Goal: Information Seeking & Learning: Learn about a topic

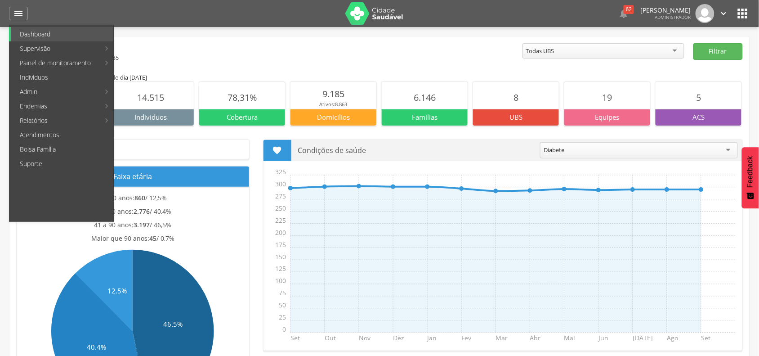
click at [740, 13] on icon "" at bounding box center [742, 13] width 14 height 14
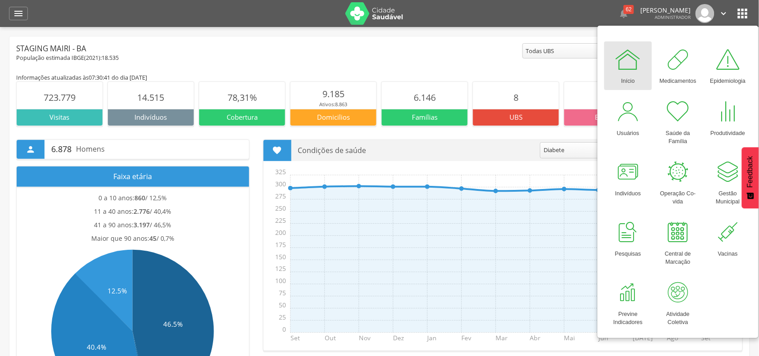
click at [539, 8] on div " 62  Lorem ipsum dolor sit amet, sed do eiusmod tempor incididunt ut labore e…" at bounding box center [578, 13] width 302 height 19
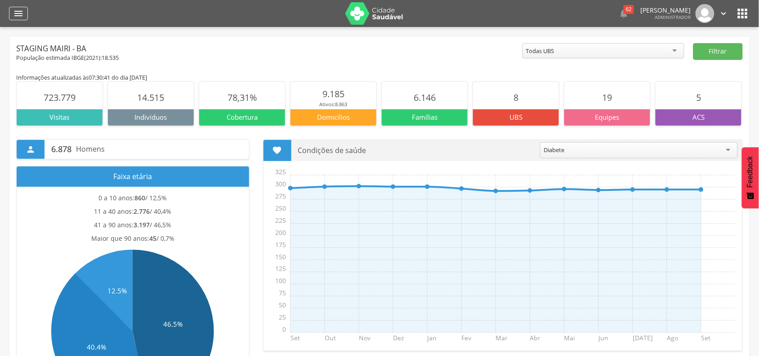
click at [16, 18] on icon "" at bounding box center [18, 13] width 11 height 11
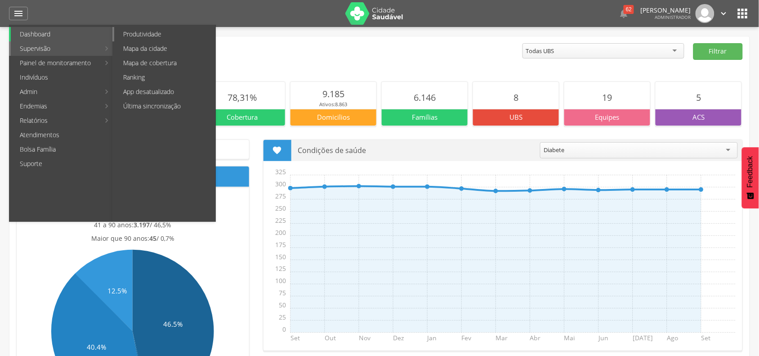
click at [136, 34] on link "Produtividade" at bounding box center [164, 34] width 101 height 14
type input "**********"
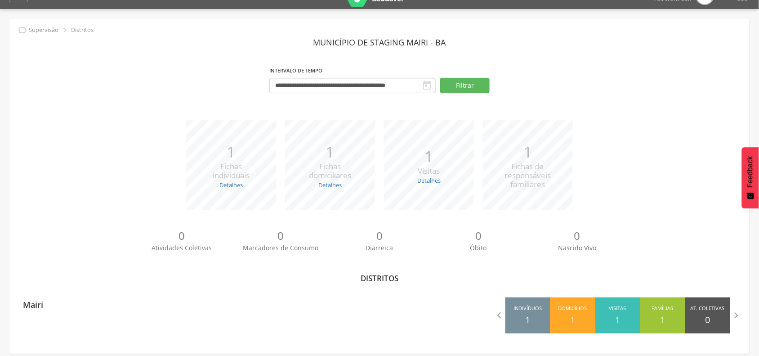
scroll to position [27, 0]
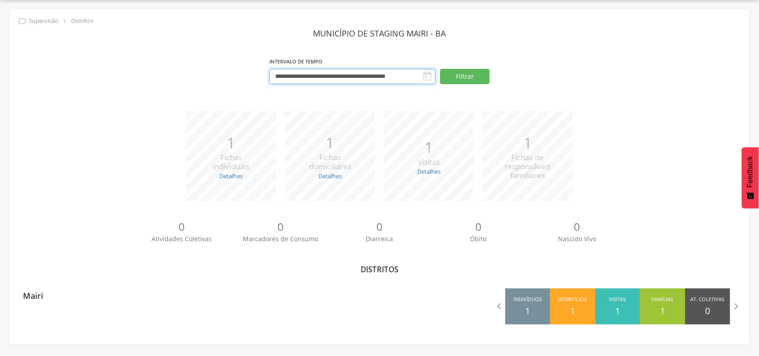
click at [339, 75] on input "**********" at bounding box center [352, 76] width 166 height 15
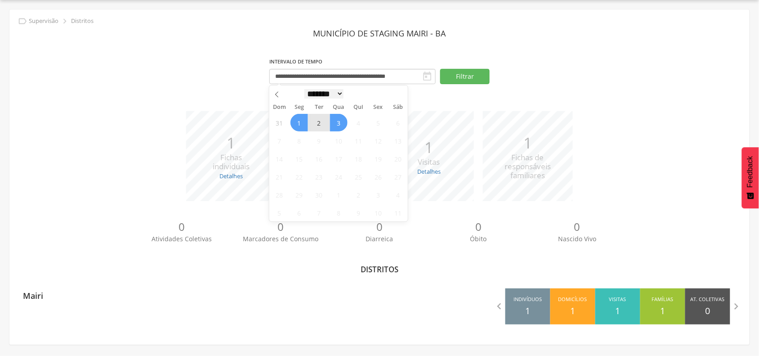
click at [311, 92] on select "******* ********* ***** ***** **** ***** ***** ****** ********" at bounding box center [324, 93] width 40 height 9
select select "*"
click at [304, 89] on select "******* ********* ***** ***** **** ***** ***** ****** ********" at bounding box center [324, 93] width 40 height 9
click at [279, 124] on span "1" at bounding box center [280, 123] width 18 height 18
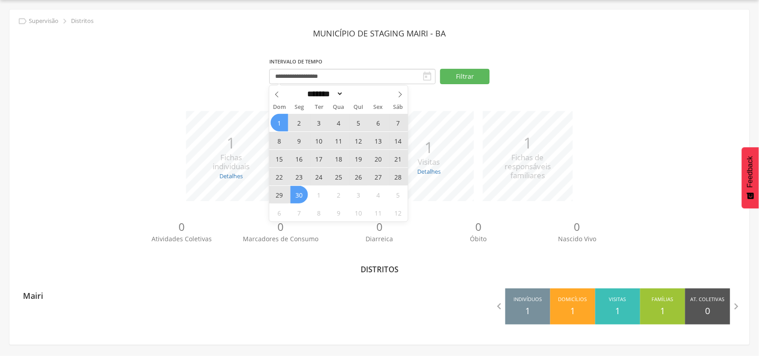
click at [302, 191] on span "30" at bounding box center [299, 195] width 18 height 18
type input "**********"
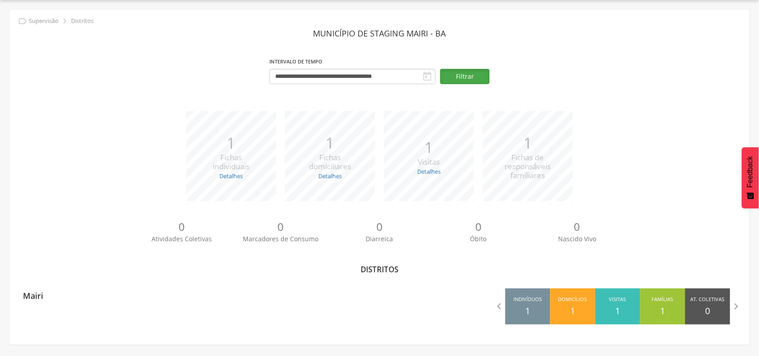
click at [465, 74] on button "Filtrar" at bounding box center [464, 76] width 49 height 15
click at [221, 180] on link "Detalhes" at bounding box center [230, 176] width 23 height 8
click at [325, 176] on link "Detalhes" at bounding box center [329, 176] width 23 height 8
click at [428, 172] on link "Detalhes" at bounding box center [428, 171] width 23 height 8
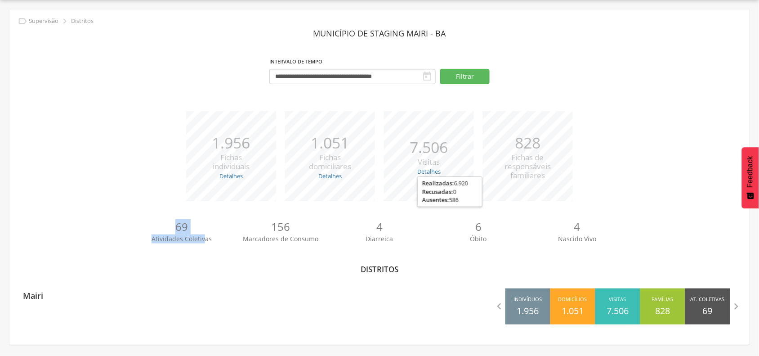
drag, startPoint x: 163, startPoint y: 229, endPoint x: 256, endPoint y: 231, distance: 93.1
click at [204, 237] on div "69 Atividades Coletivas" at bounding box center [181, 231] width 99 height 24
drag, startPoint x: 268, startPoint y: 228, endPoint x: 286, endPoint y: 240, distance: 21.4
click at [286, 239] on div "156 Marcadores de Consumo" at bounding box center [280, 231] width 99 height 24
click at [623, 189] on div "*** 1.956 Fichas individuais Detalhes Novas: 40 Atualizadas: 1.916 *** 1.051 Fi…" at bounding box center [379, 160] width 726 height 99
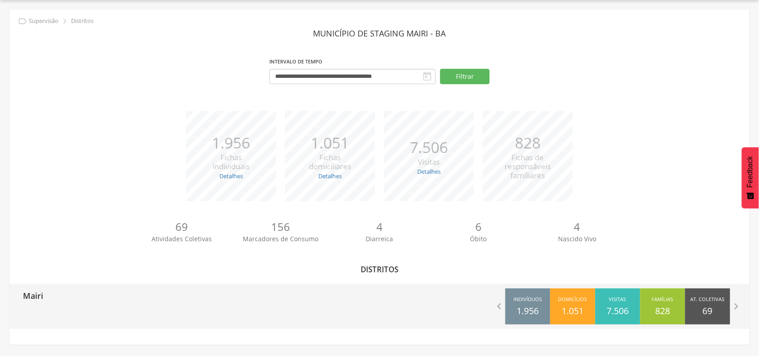
click at [29, 295] on p "Mairi" at bounding box center [33, 293] width 20 height 18
type input "**********"
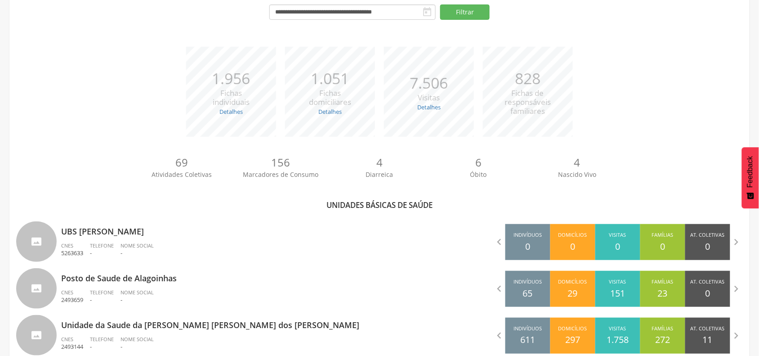
scroll to position [252, 0]
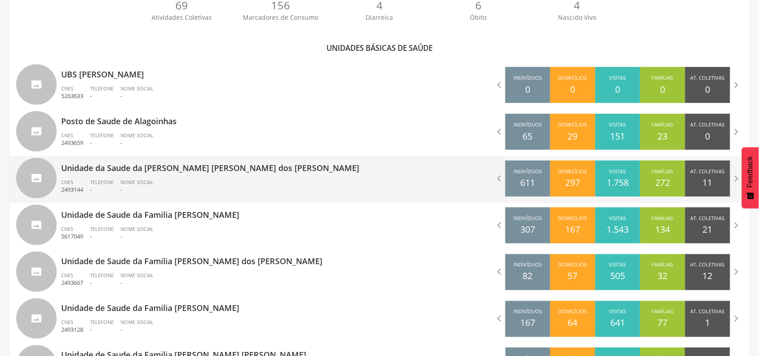
click at [149, 166] on p "Unidade da Saude da [PERSON_NAME] [PERSON_NAME] dos [PERSON_NAME]" at bounding box center [216, 165] width 311 height 18
type input "**********"
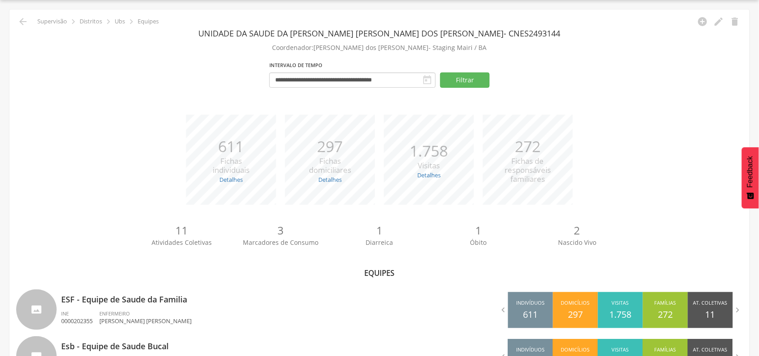
scroll to position [69, 0]
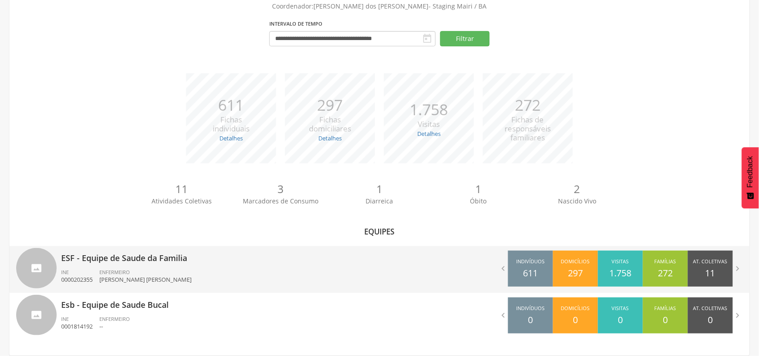
click at [117, 261] on p "ESF - Equipe de Saude da Familia" at bounding box center [216, 255] width 311 height 18
type input "**********"
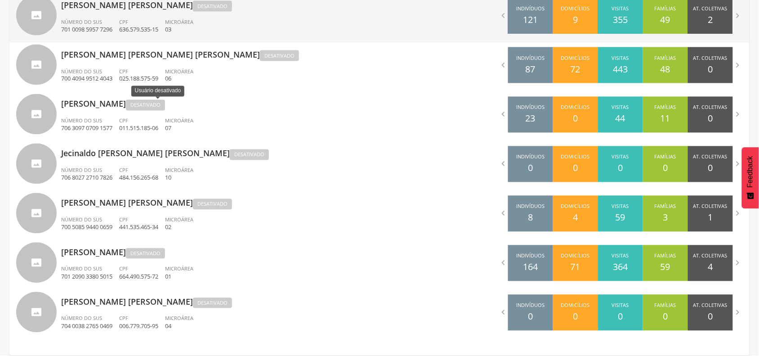
scroll to position [435, 0]
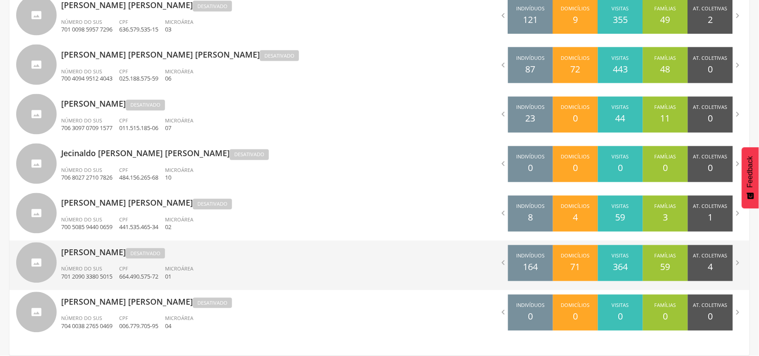
click at [113, 257] on p "Osmarina dos [PERSON_NAME] Desativado" at bounding box center [216, 250] width 311 height 21
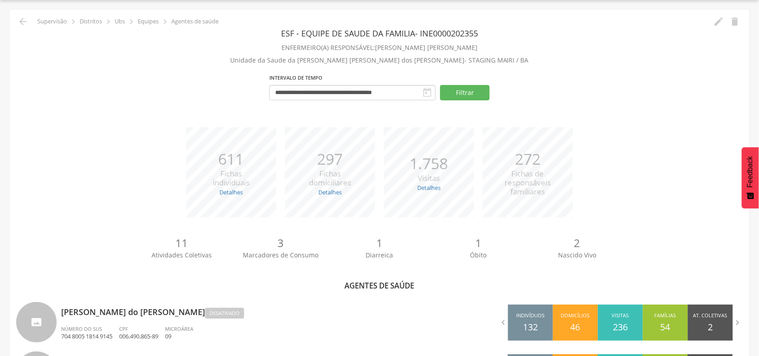
type input "**********"
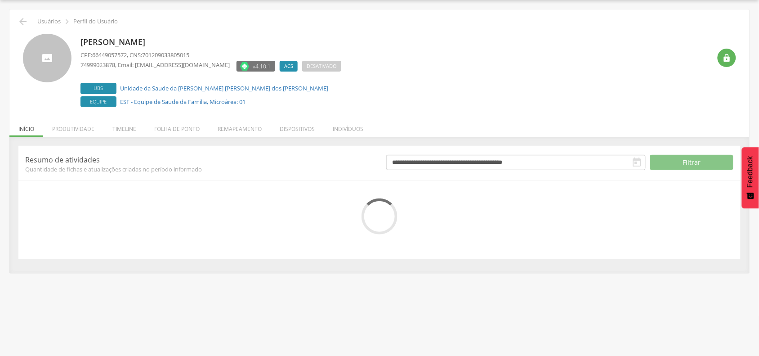
scroll to position [27, 0]
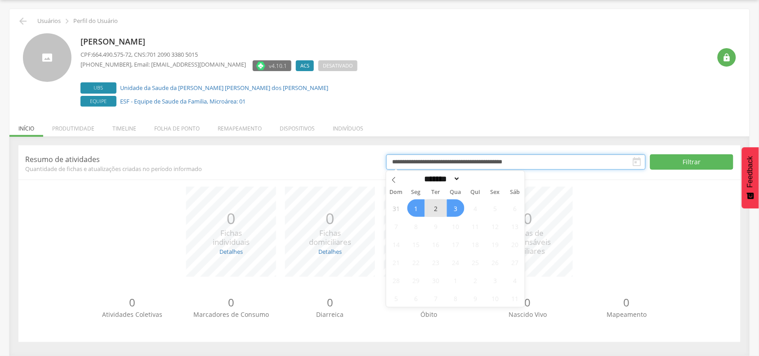
click at [510, 167] on input "**********" at bounding box center [515, 161] width 259 height 15
click at [440, 179] on select "******* ********* ***** ***** **** ***** ***** ****** ********" at bounding box center [441, 178] width 40 height 9
select select "*"
click at [421, 174] on select "******* ********* ***** ***** **** ***** ***** ****** ********" at bounding box center [441, 178] width 40 height 9
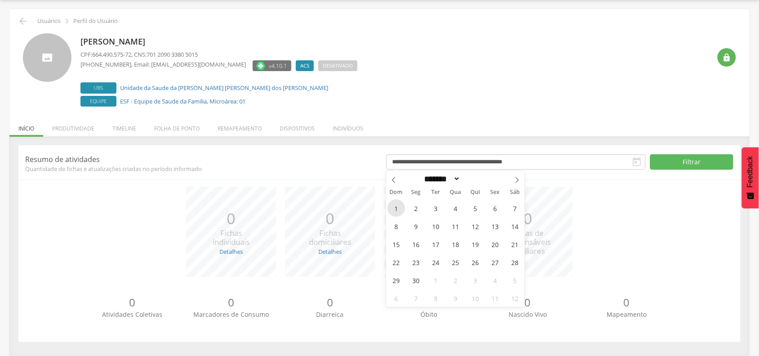
click at [396, 207] on span "1" at bounding box center [396, 208] width 18 height 18
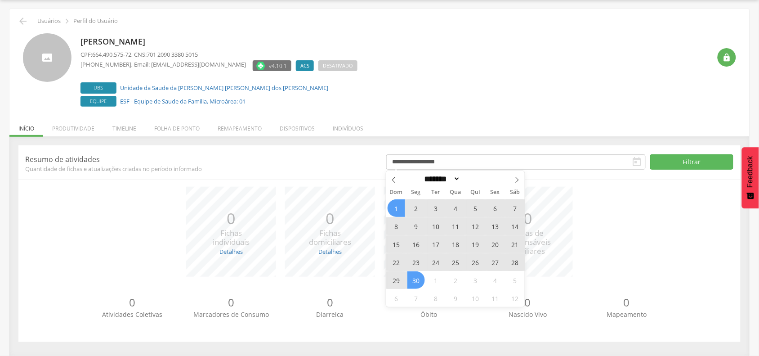
click at [414, 279] on span "30" at bounding box center [416, 280] width 18 height 18
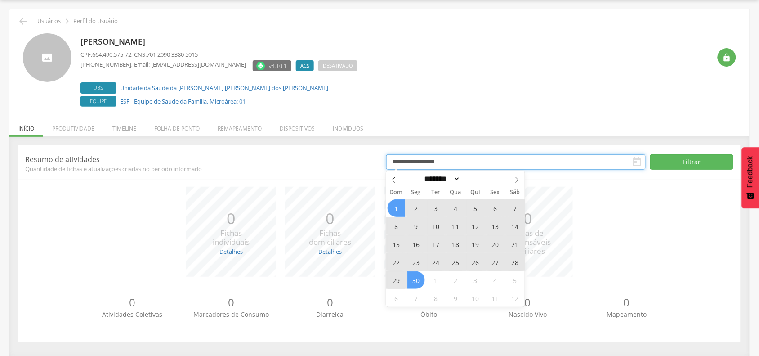
type input "**********"
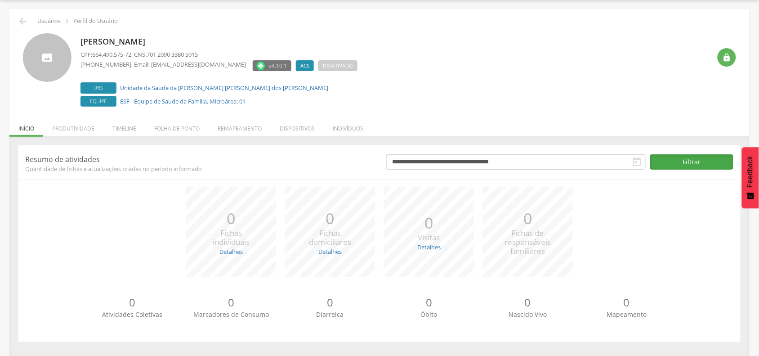
click at [667, 163] on button "Filtrar" at bounding box center [692, 161] width 84 height 15
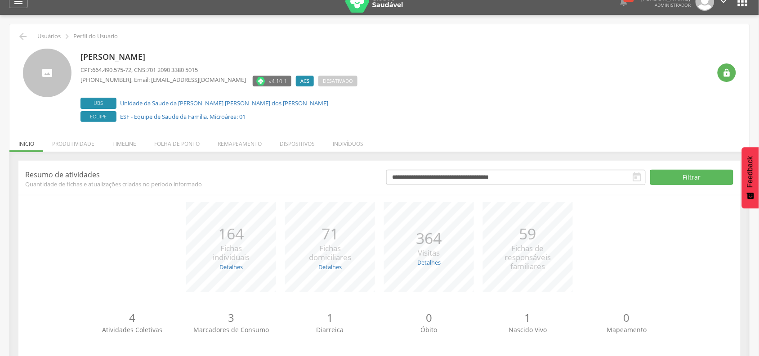
scroll to position [0, 0]
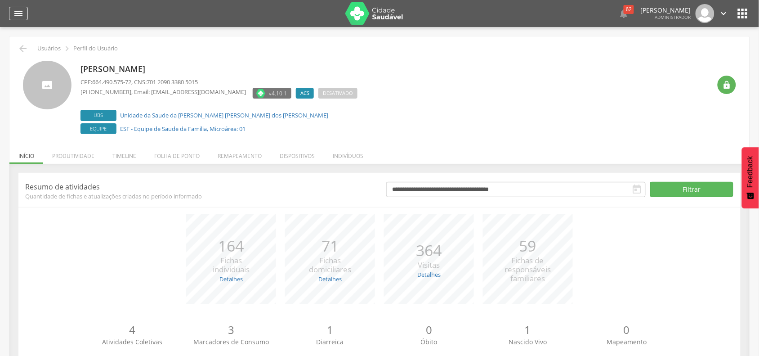
click at [16, 13] on icon "" at bounding box center [18, 13] width 11 height 11
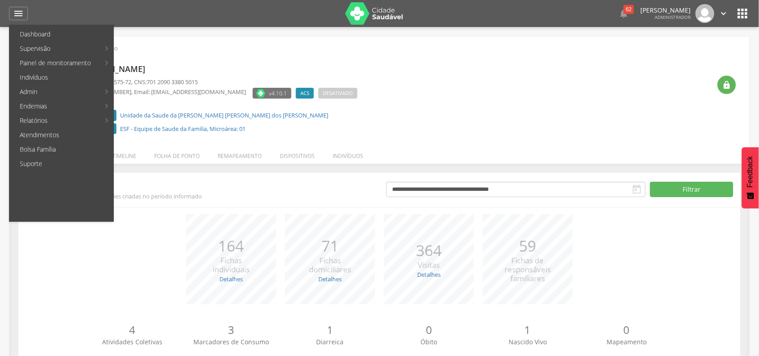
click at [739, 12] on icon "" at bounding box center [742, 13] width 14 height 14
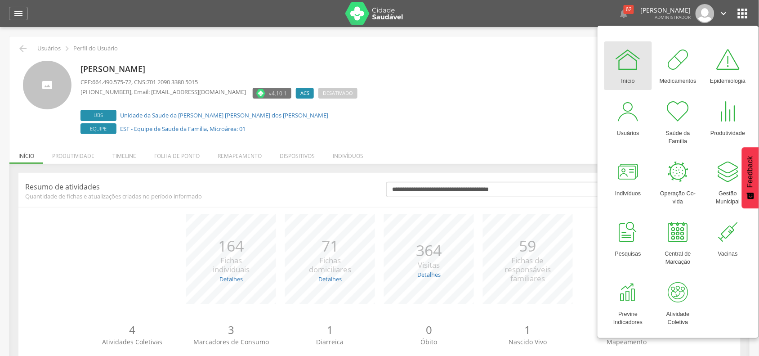
click at [498, 78] on div "[PERSON_NAME] CPF: 664.490.575-72 , CNS: 701 2090 3380 5015 [PHONE_NUMBER] , Em…" at bounding box center [395, 99] width 630 height 76
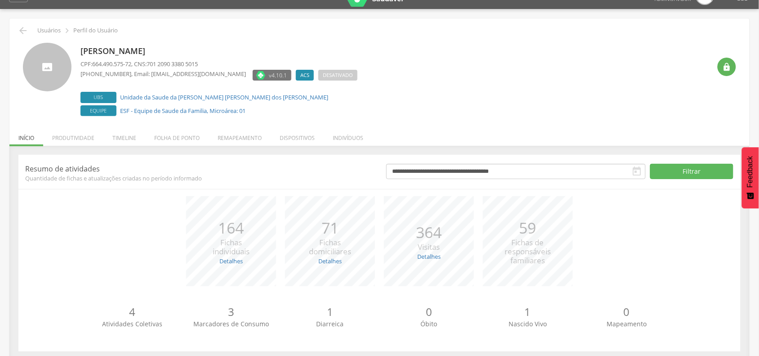
scroll to position [27, 0]
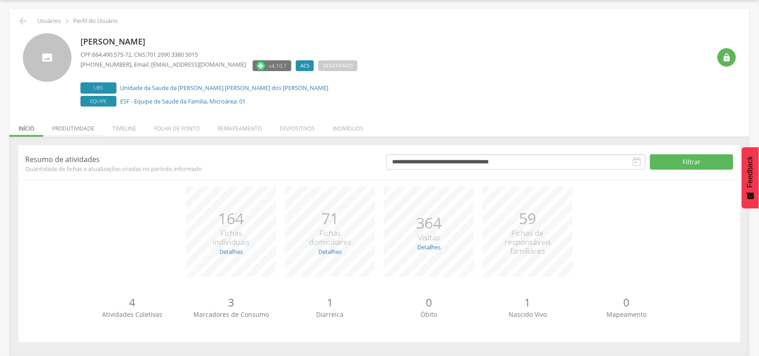
click at [77, 127] on li "Produtividade" at bounding box center [73, 126] width 60 height 21
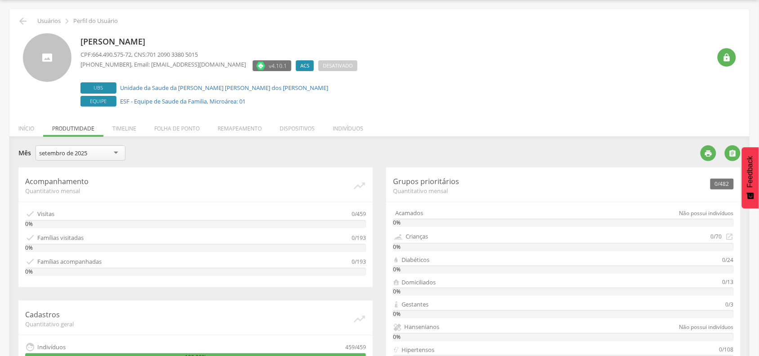
click at [90, 154] on div "setembro de 2025" at bounding box center [81, 152] width 90 height 15
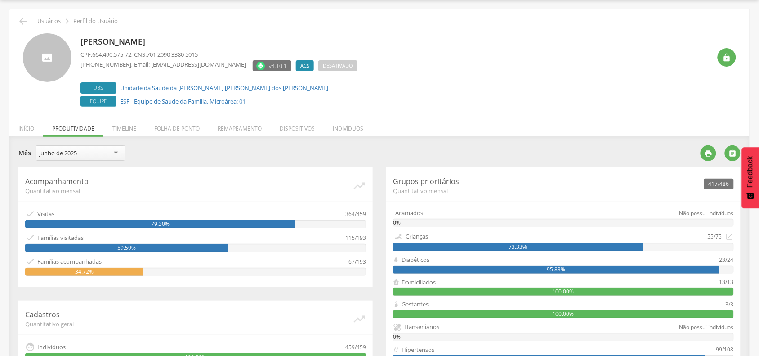
scroll to position [84, 0]
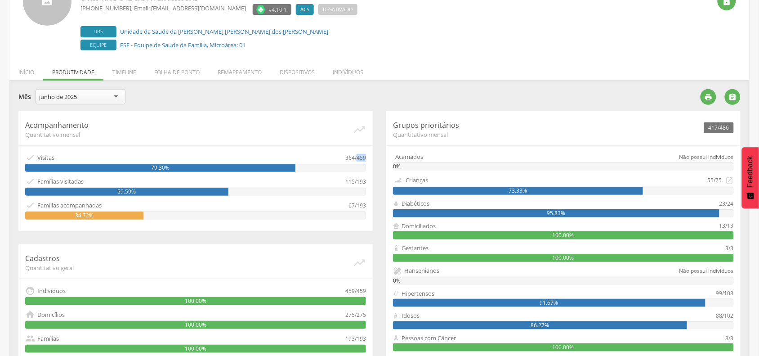
drag, startPoint x: 356, startPoint y: 156, endPoint x: 367, endPoint y: 158, distance: 10.9
click at [367, 158] on div "Acompanhamento Quantitativo mensal   Visitas 364/459 79.30%  Famílias visita…" at bounding box center [195, 171] width 354 height 120
drag, startPoint x: 344, startPoint y: 157, endPoint x: 353, endPoint y: 157, distance: 8.5
click at [353, 157] on div " Visitas 364/459" at bounding box center [195, 157] width 341 height 10
click at [313, 140] on div "Acompanhamento Quantitativo mensal   Visitas 364/459 79.30%  Famílias visita…" at bounding box center [195, 171] width 354 height 120
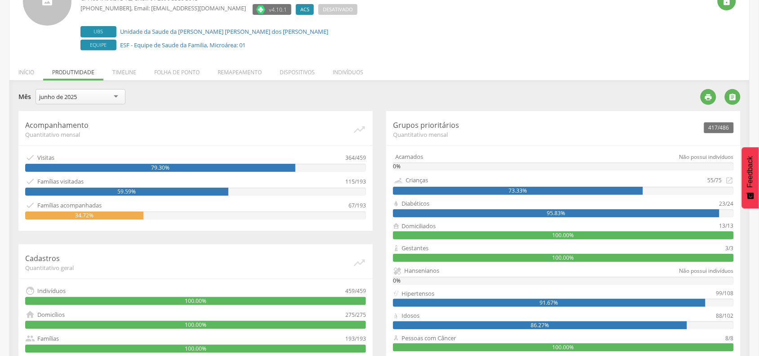
scroll to position [140, 0]
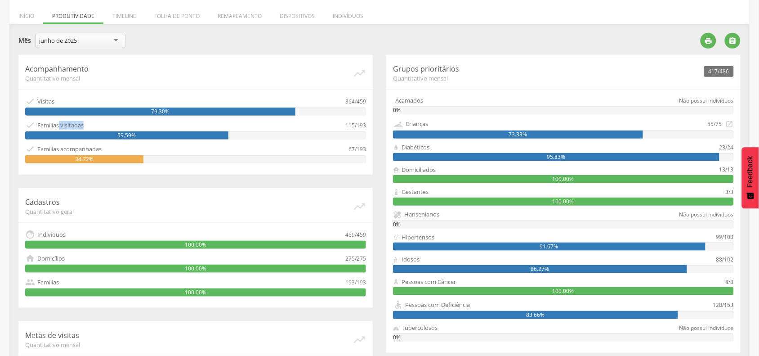
drag, startPoint x: 59, startPoint y: 124, endPoint x: 116, endPoint y: 127, distance: 57.2
click at [111, 126] on div " Famílias visitadas" at bounding box center [185, 125] width 320 height 10
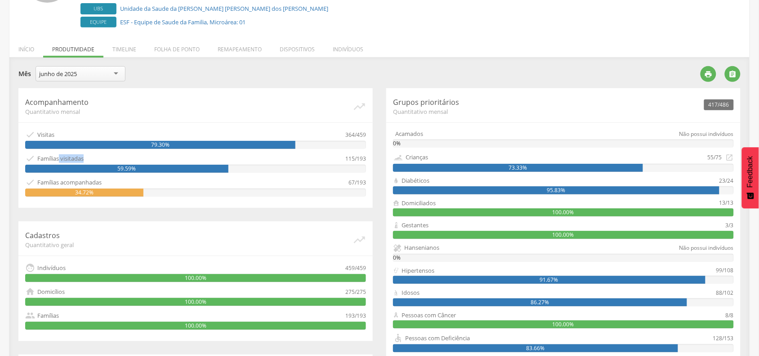
scroll to position [160, 0]
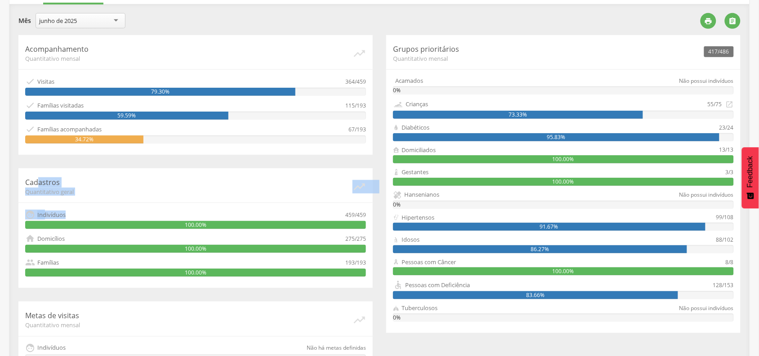
drag, startPoint x: 37, startPoint y: 184, endPoint x: 121, endPoint y: 207, distance: 87.4
click at [131, 217] on div "Cadastros Quantitativo geral   Indivíduos 459/459 100.00%  Domicílios 275/27…" at bounding box center [195, 228] width 354 height 120
click at [120, 205] on div "Cadastros Quantitativo geral   Indivíduos 459/459 100.00%  Domicílios 275/27…" at bounding box center [195, 228] width 354 height 120
drag, startPoint x: 340, startPoint y: 216, endPoint x: 367, endPoint y: 218, distance: 27.5
click at [367, 217] on div "Cadastros Quantitativo geral   Indivíduos 459/459 100.00%  Domicílios 275/27…" at bounding box center [195, 228] width 354 height 120
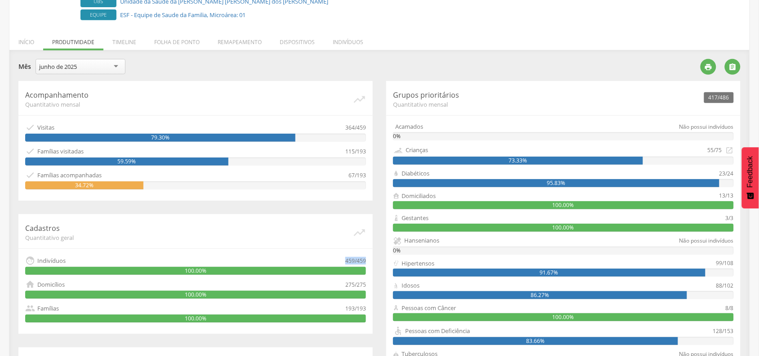
scroll to position [47, 0]
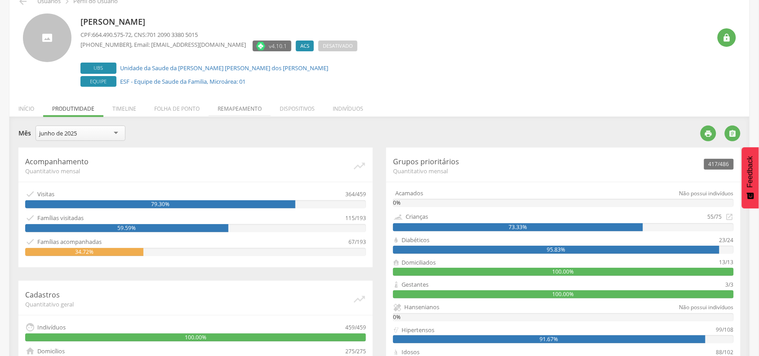
click at [247, 111] on li "Remapeamento" at bounding box center [240, 106] width 62 height 21
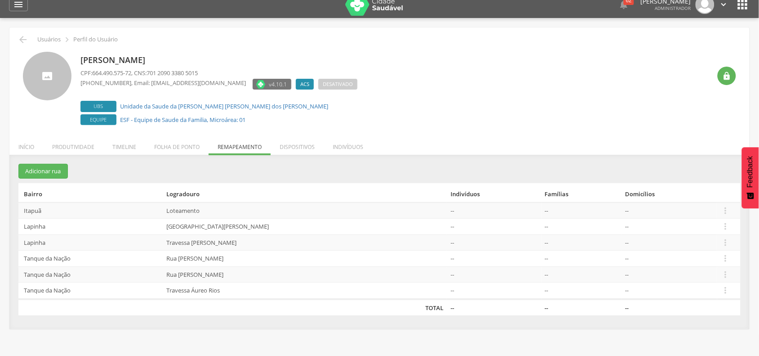
scroll to position [0, 0]
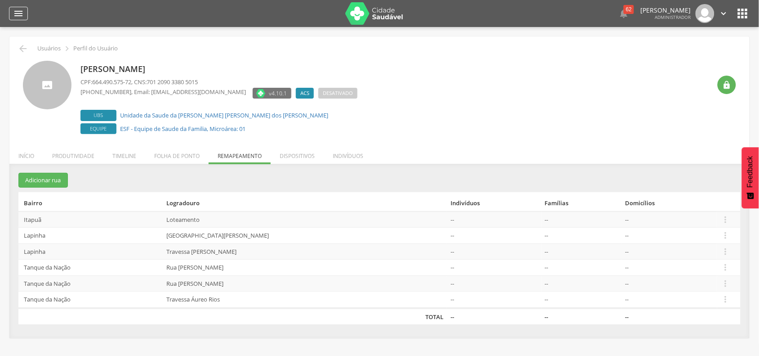
click at [16, 10] on icon "" at bounding box center [18, 13] width 11 height 11
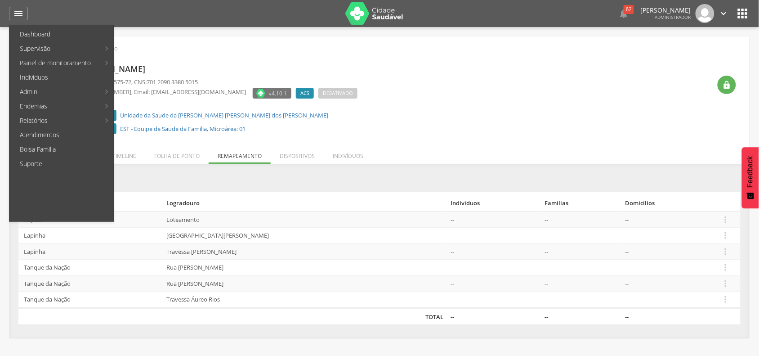
click at [463, 100] on div "[PERSON_NAME] CPF: 664.490.575-72 , CNS: 701 2090 3380 5015 [PHONE_NUMBER] , Em…" at bounding box center [395, 99] width 630 height 76
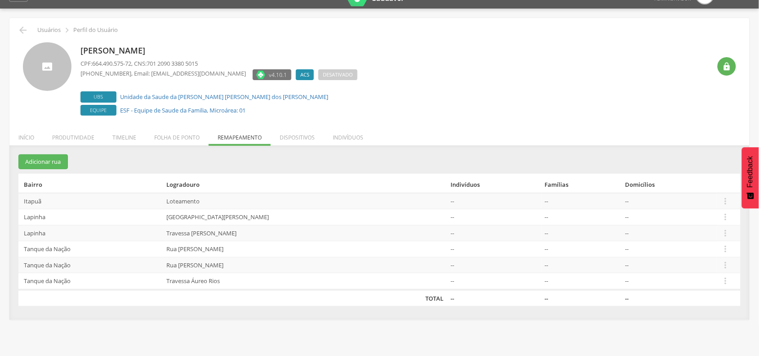
scroll to position [27, 0]
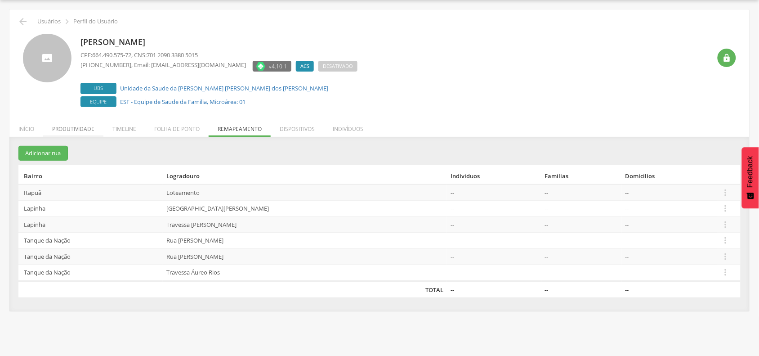
click at [66, 131] on li "Produtividade" at bounding box center [73, 126] width 60 height 21
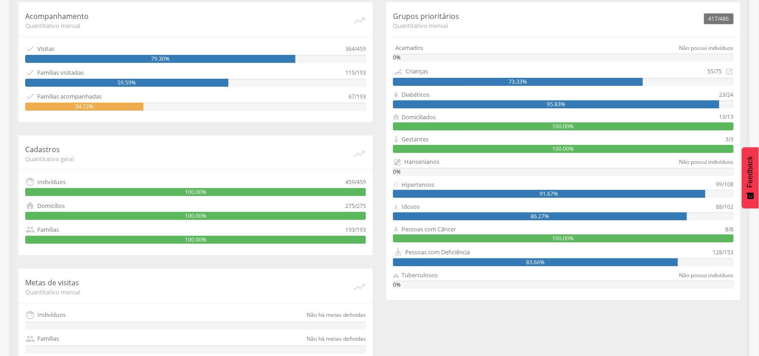
scroll to position [196, 0]
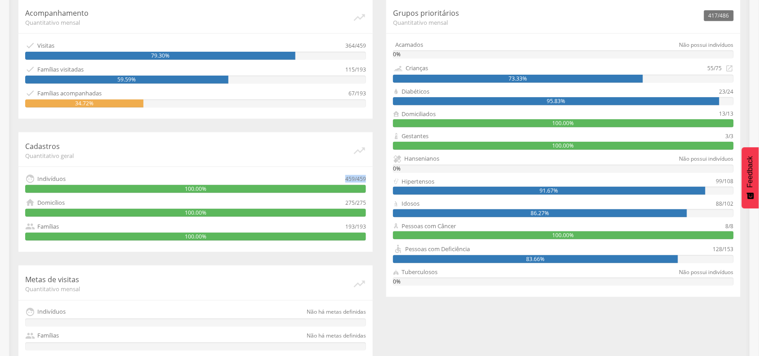
drag, startPoint x: 342, startPoint y: 180, endPoint x: 368, endPoint y: 180, distance: 26.1
click at [368, 180] on div "Cadastros Quantitativo geral   Indivíduos 459/459 100.00%  Domicílios 275/27…" at bounding box center [195, 192] width 354 height 120
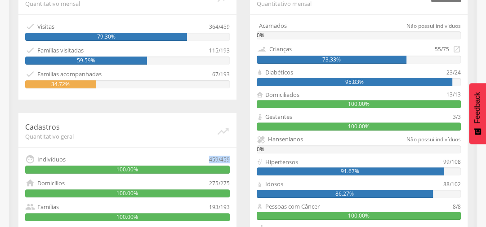
scroll to position [231, 0]
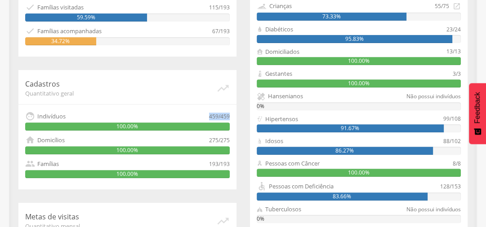
click at [207, 140] on div "Cadastros Quantitativo geral   Indivíduos 459/459 100.00%  Domicílios 275/27…" at bounding box center [127, 130] width 218 height 120
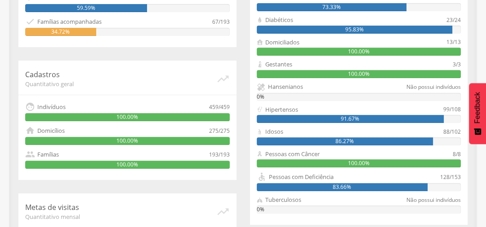
scroll to position [267, 0]
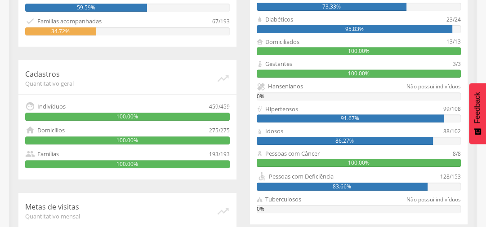
click at [212, 105] on div "459/459" at bounding box center [219, 107] width 21 height 10
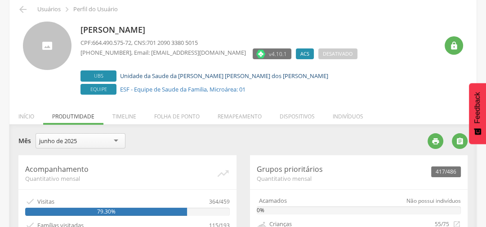
scroll to position [52, 0]
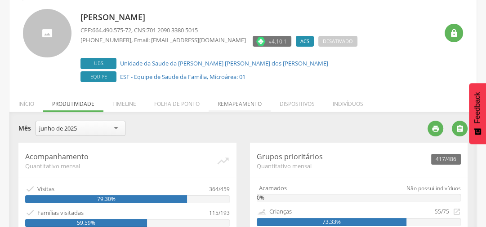
click at [231, 104] on li "Remapeamento" at bounding box center [240, 101] width 62 height 21
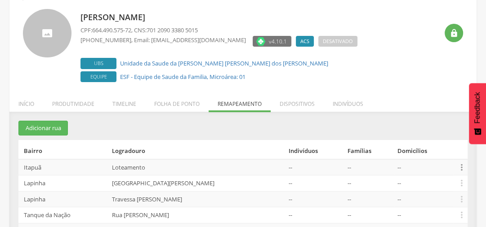
click at [461, 166] on icon "" at bounding box center [462, 168] width 10 height 10
click at [426, 112] on link "Editar" at bounding box center [449, 113] width 71 height 11
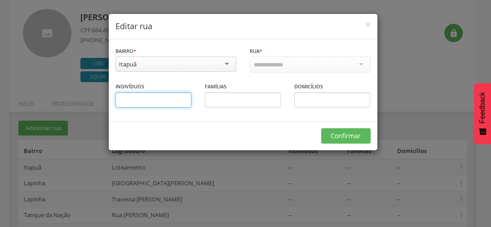
click at [167, 95] on input "text" at bounding box center [154, 100] width 76 height 15
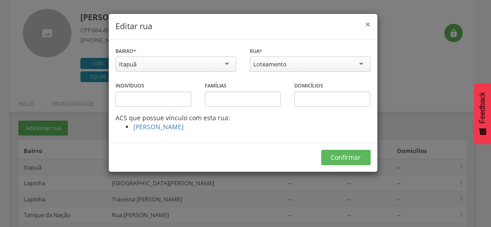
click at [368, 25] on span "×" at bounding box center [367, 24] width 5 height 13
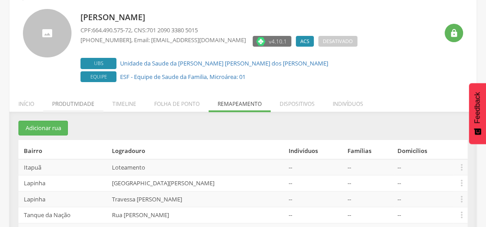
click at [77, 108] on li "Produtividade" at bounding box center [73, 101] width 60 height 21
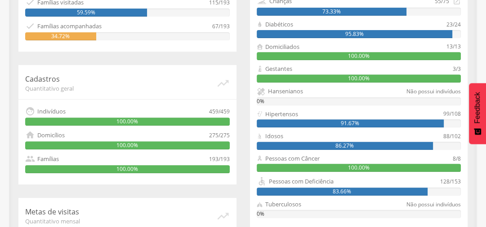
scroll to position [303, 0]
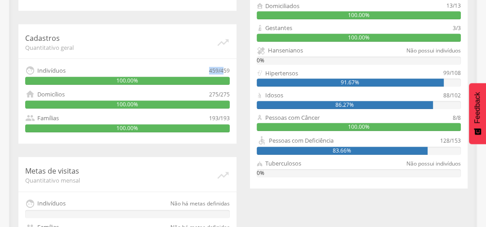
drag, startPoint x: 205, startPoint y: 72, endPoint x: 225, endPoint y: 73, distance: 19.8
click at [225, 72] on div " Indivíduos 459/459" at bounding box center [127, 71] width 205 height 10
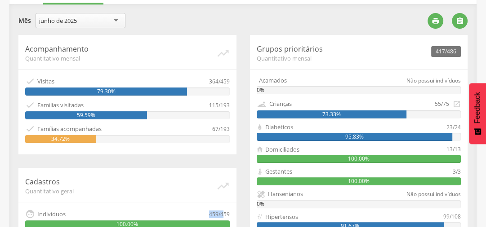
scroll to position [88, 0]
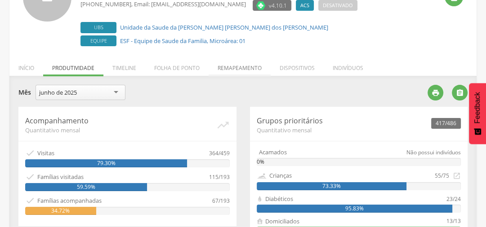
click at [238, 68] on li "Remapeamento" at bounding box center [240, 65] width 62 height 21
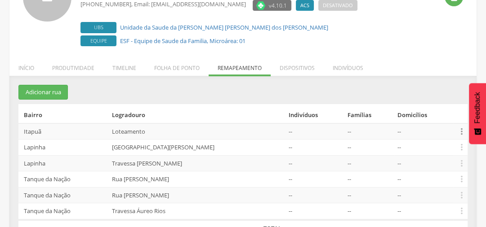
click at [460, 130] on icon "" at bounding box center [462, 132] width 10 height 10
click at [424, 130] on link "Editar" at bounding box center [449, 131] width 71 height 11
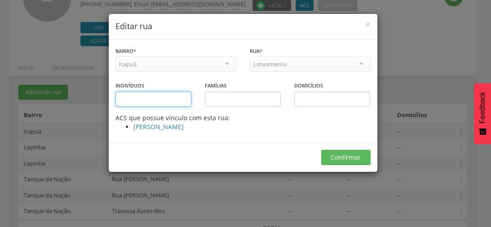
click at [140, 102] on input "text" at bounding box center [154, 99] width 76 height 15
type input "***"
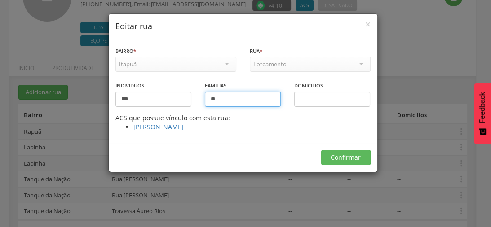
type input "**"
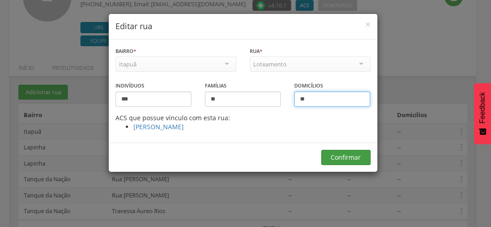
type input "**"
click at [343, 160] on button "Confirmar" at bounding box center [345, 157] width 49 height 15
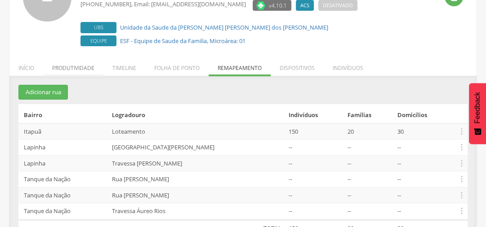
click at [63, 67] on li "Produtividade" at bounding box center [73, 65] width 60 height 21
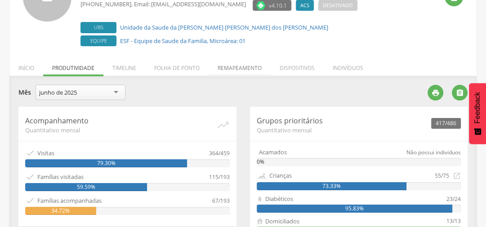
click at [239, 65] on li "Remapeamento" at bounding box center [240, 65] width 62 height 21
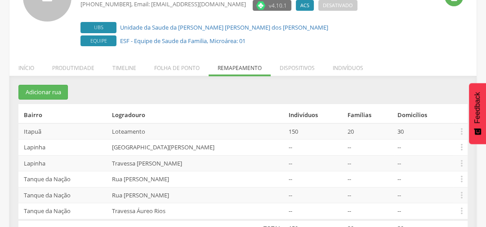
scroll to position [110, 0]
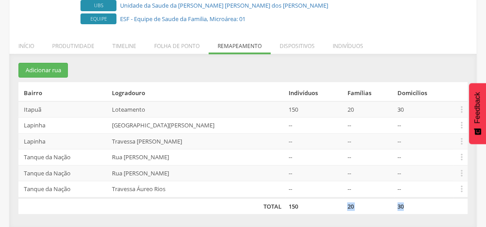
drag, startPoint x: 325, startPoint y: 209, endPoint x: 403, endPoint y: 207, distance: 77.8
click at [403, 207] on tr "TOTAL 150 20 30" at bounding box center [242, 206] width 449 height 17
click at [79, 48] on li "Produtividade" at bounding box center [73, 43] width 60 height 21
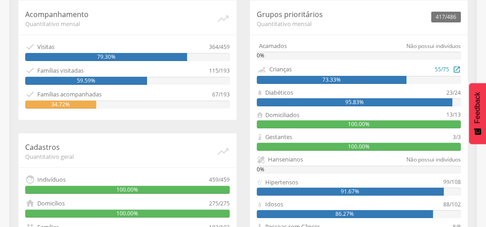
scroll to position [182, 0]
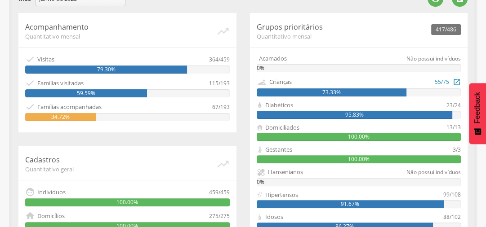
click at [331, 92] on div "73.33%" at bounding box center [332, 93] width 150 height 8
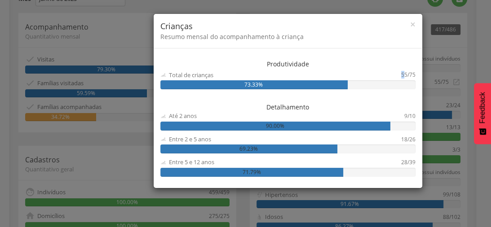
drag, startPoint x: 367, startPoint y: 75, endPoint x: 405, endPoint y: 75, distance: 37.3
click at [405, 75] on div "Total de crianças 55/75" at bounding box center [287, 75] width 255 height 9
drag, startPoint x: 218, startPoint y: 116, endPoint x: 280, endPoint y: 113, distance: 61.7
click at [280, 113] on div "Até 2 anos" at bounding box center [282, 116] width 244 height 9
drag, startPoint x: 204, startPoint y: 139, endPoint x: 226, endPoint y: 138, distance: 21.6
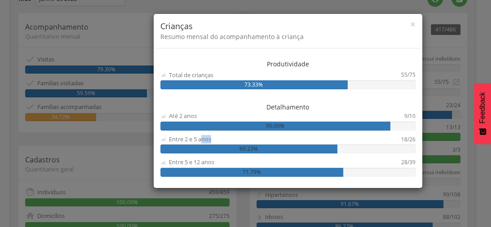
click at [223, 138] on div "Entre 2 e 5 anos" at bounding box center [280, 139] width 241 height 9
click at [214, 162] on div "Entre 5 e 12 anos" at bounding box center [191, 162] width 45 height 9
click at [411, 23] on span "×" at bounding box center [412, 24] width 5 height 13
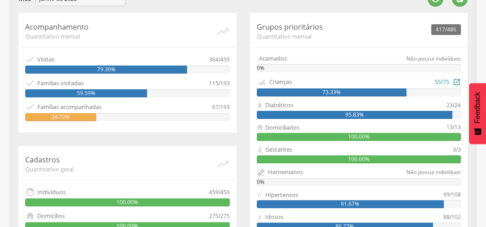
scroll to position [218, 0]
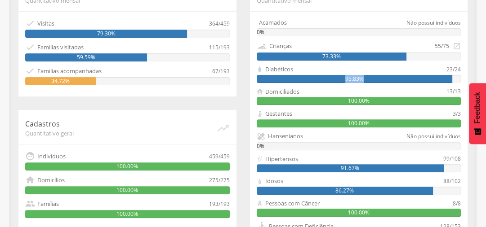
drag, startPoint x: 338, startPoint y: 78, endPoint x: 372, endPoint y: 79, distance: 34.2
click at [372, 79] on div "95.83%" at bounding box center [355, 79] width 196 height 8
drag, startPoint x: 331, startPoint y: 98, endPoint x: 368, endPoint y: 98, distance: 36.4
click at [368, 98] on div "100.00%" at bounding box center [359, 101] width 205 height 8
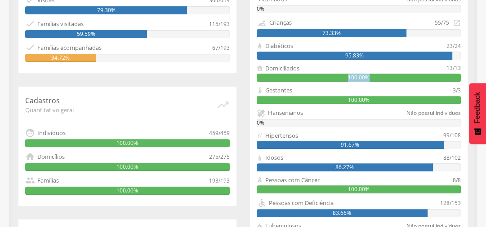
scroll to position [254, 0]
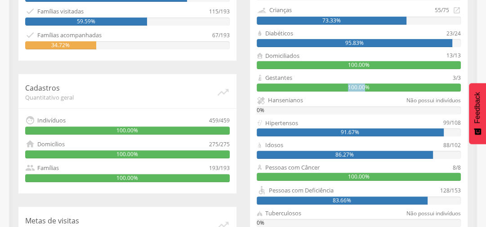
drag, startPoint x: 337, startPoint y: 86, endPoint x: 368, endPoint y: 85, distance: 30.6
click at [368, 85] on div "100.00%" at bounding box center [359, 88] width 205 height 8
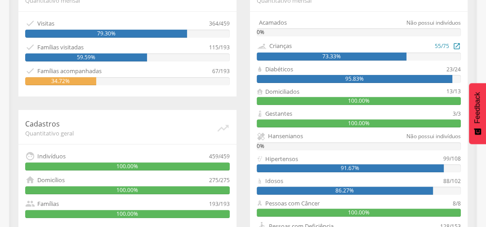
click at [457, 47] on icon "" at bounding box center [457, 46] width 8 height 10
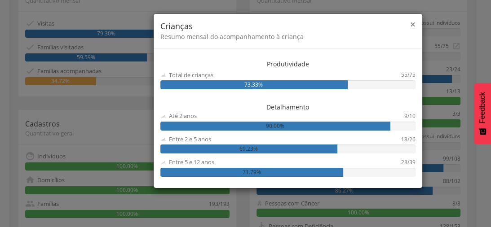
click at [411, 26] on span "×" at bounding box center [412, 24] width 5 height 13
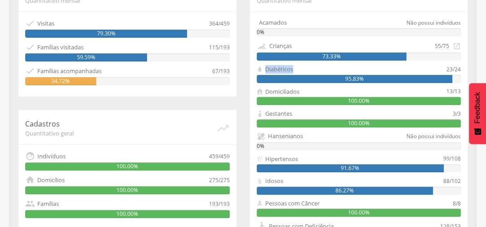
drag, startPoint x: 271, startPoint y: 68, endPoint x: 295, endPoint y: 71, distance: 24.4
click at [295, 71] on div "Diabéticos" at bounding box center [352, 69] width 190 height 9
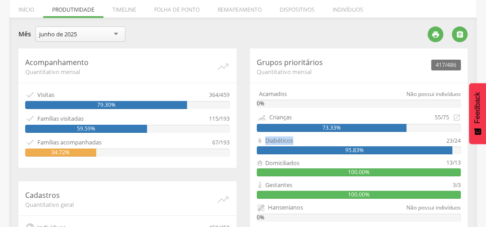
scroll to position [146, 0]
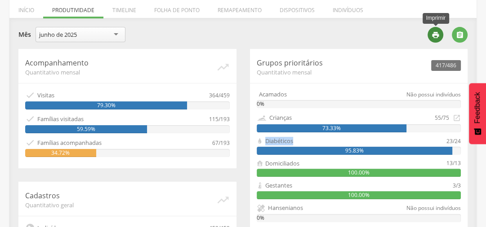
click at [435, 35] on icon "" at bounding box center [435, 35] width 8 height 8
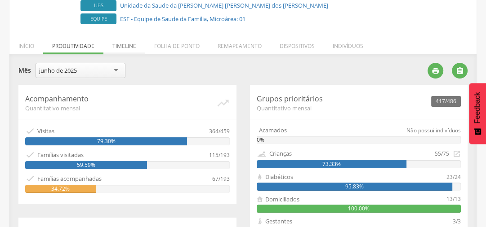
click at [132, 48] on li "Timeline" at bounding box center [124, 43] width 42 height 21
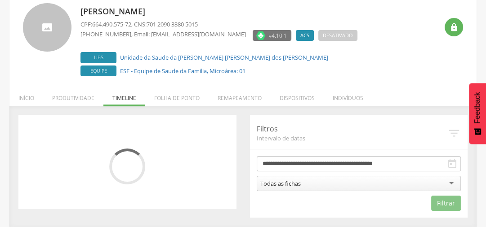
scroll to position [57, 0]
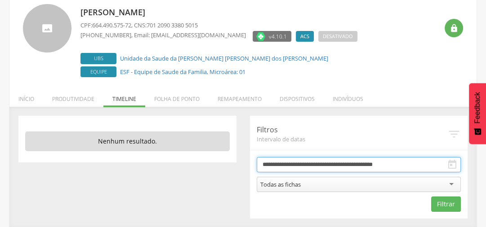
click at [284, 165] on body " Dashboard Supervisão Produtividade Mapa da cidade Mapa de cobertura Ranking A…" at bounding box center [243, 56] width 486 height 227
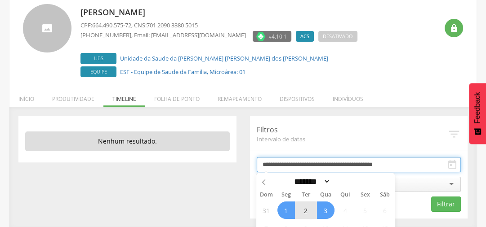
scroll to position [110, 0]
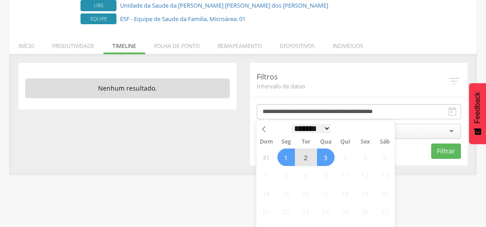
click at [297, 131] on select "******* ********* ***** ***** **** ***** ***** ****** ********" at bounding box center [311, 128] width 40 height 9
select select "*"
click at [291, 124] on select "******* ********* ***** ***** **** ***** ***** ****** ********" at bounding box center [311, 128] width 40 height 9
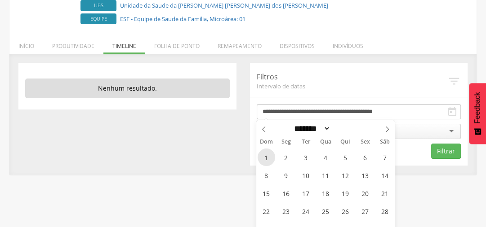
click at [268, 155] on span "1" at bounding box center [267, 158] width 18 height 18
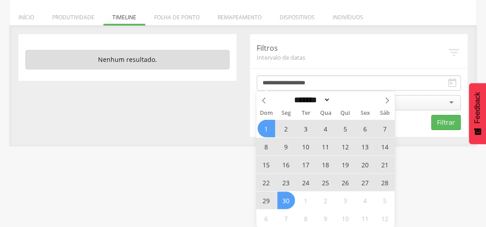
click at [287, 200] on span "30" at bounding box center [286, 201] width 18 height 18
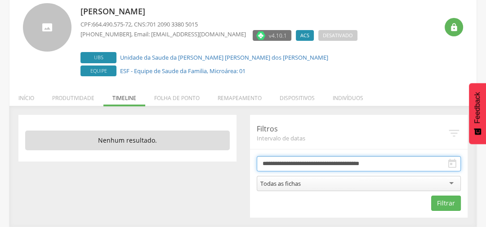
scroll to position [57, 0]
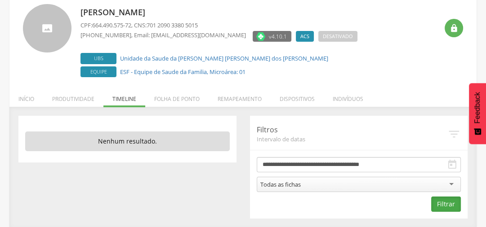
click at [443, 199] on button "Filtrar" at bounding box center [446, 204] width 30 height 15
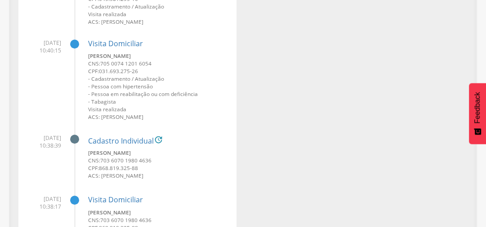
scroll to position [44872, 0]
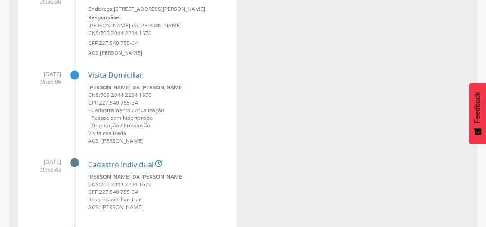
drag, startPoint x: 31, startPoint y: 129, endPoint x: 45, endPoint y: 131, distance: 13.8
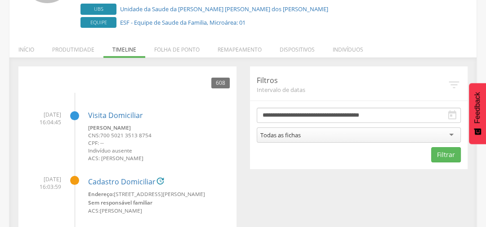
scroll to position [108, 0]
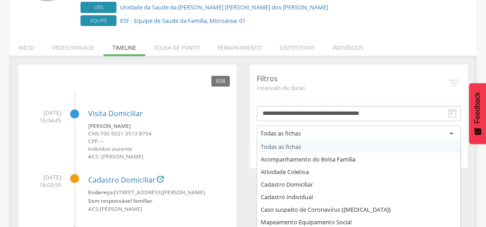
click at [318, 137] on div "Todas as fichas" at bounding box center [359, 134] width 205 height 16
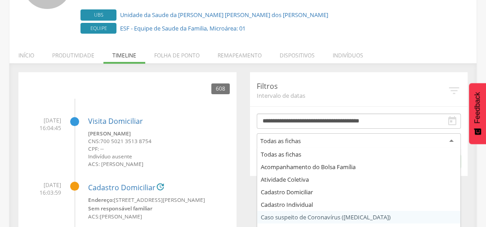
scroll to position [72, 0]
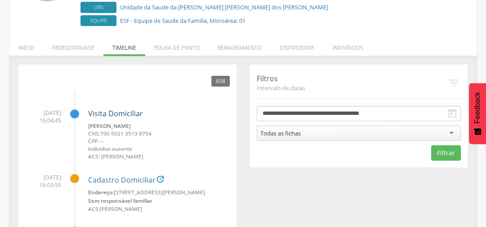
click at [120, 114] on link "Visita Domiciliar" at bounding box center [115, 114] width 55 height 10
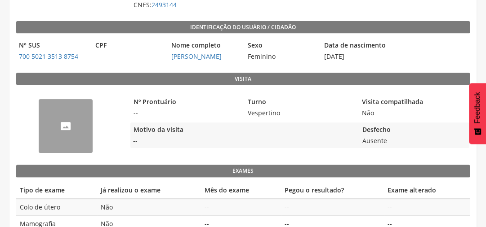
scroll to position [164, 0]
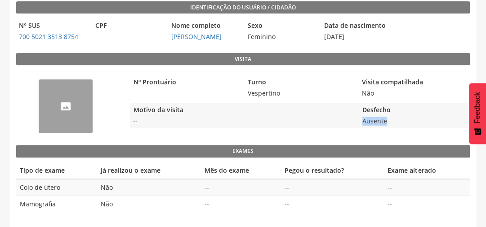
drag, startPoint x: 360, startPoint y: 120, endPoint x: 387, endPoint y: 122, distance: 26.6
click at [387, 122] on span "Ausente" at bounding box center [415, 121] width 110 height 9
drag, startPoint x: 18, startPoint y: 187, endPoint x: 72, endPoint y: 203, distance: 55.8
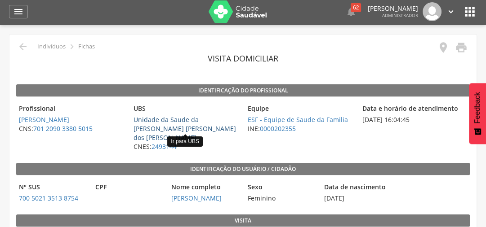
scroll to position [0, 0]
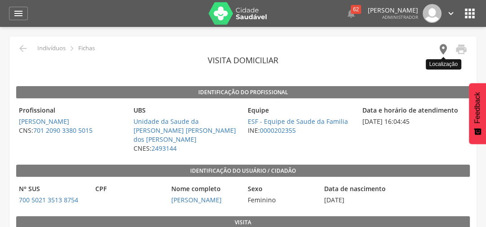
click at [440, 49] on icon "" at bounding box center [443, 49] width 13 height 13
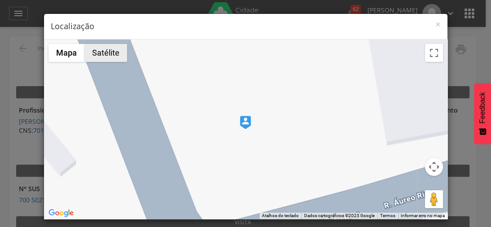
click at [105, 57] on button "Satélite" at bounding box center [106, 53] width 43 height 18
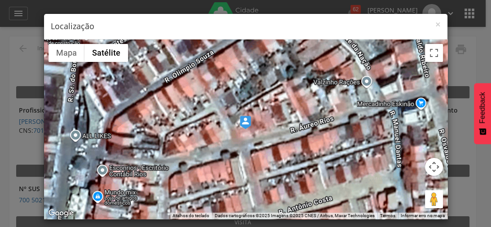
click at [245, 122] on img at bounding box center [245, 122] width 11 height 13
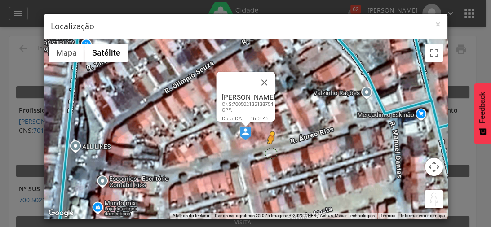
drag, startPoint x: 430, startPoint y: 200, endPoint x: 268, endPoint y: 153, distance: 168.4
click at [268, 153] on div "Pressione as teclas Alt + Enter para ativar o recurso de arrastar com o teclado…" at bounding box center [246, 130] width 404 height 180
drag, startPoint x: 431, startPoint y: 200, endPoint x: 205, endPoint y: 162, distance: 228.3
click at [205, 162] on div "Pressione as teclas Alt + Enter para ativar o recurso de arrastar com o teclado…" at bounding box center [246, 130] width 404 height 180
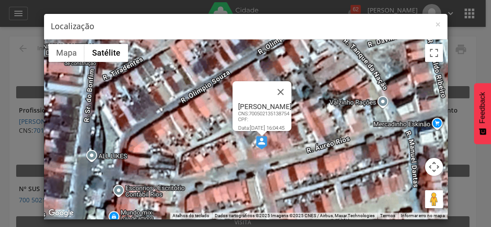
drag, startPoint x: 173, startPoint y: 102, endPoint x: 189, endPoint y: 104, distance: 16.3
click at [189, 106] on div "[PERSON_NAME] CNS: 700502135138754 CPF: Data: [DATE] 16:04:45 Não há dados disp…" at bounding box center [246, 130] width 404 height 180
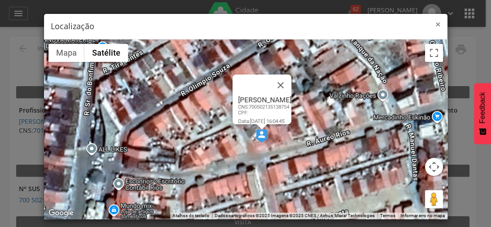
click at [436, 26] on span "×" at bounding box center [438, 24] width 5 height 13
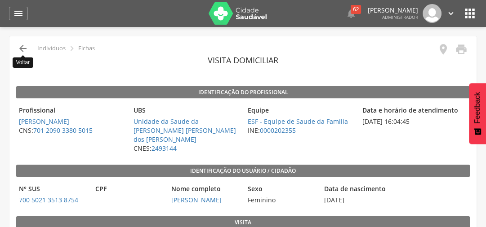
click at [22, 48] on icon "" at bounding box center [23, 48] width 11 height 11
type input "**********"
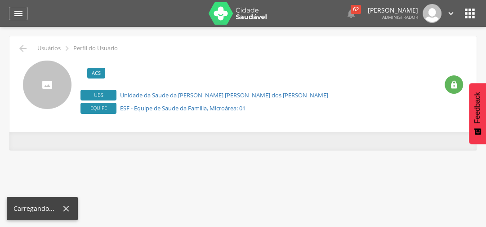
scroll to position [27, 0]
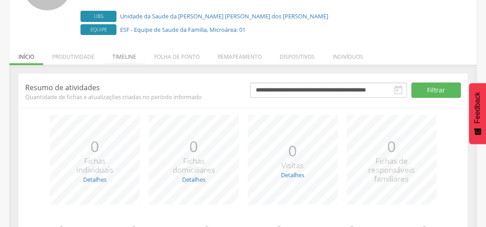
click at [132, 60] on li "Timeline" at bounding box center [124, 54] width 42 height 21
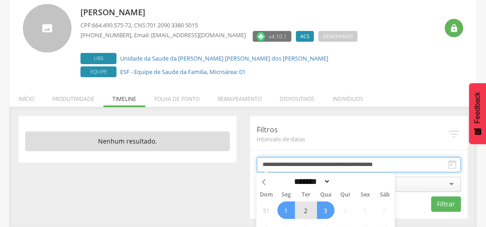
scroll to position [99, 0]
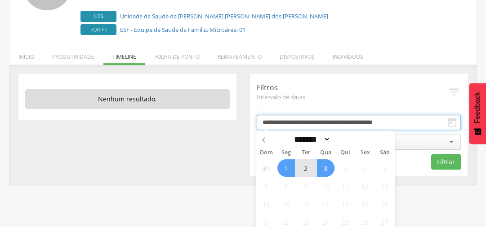
click at [290, 129] on body " Dashboard Supervisão Produtividade Mapa da cidade Mapa de cobertura Ranking A…" at bounding box center [243, 14] width 486 height 227
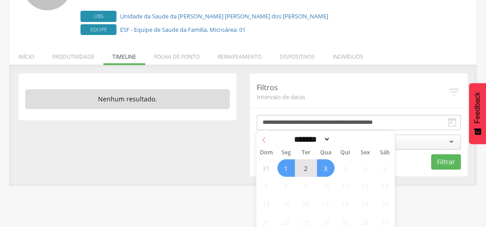
click at [259, 140] on span at bounding box center [263, 138] width 15 height 15
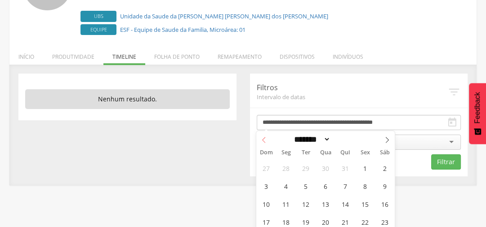
click at [266, 140] on icon at bounding box center [264, 140] width 6 height 6
click at [267, 142] on span at bounding box center [263, 138] width 15 height 15
select select "*"
click at [269, 169] on span "1" at bounding box center [267, 169] width 18 height 18
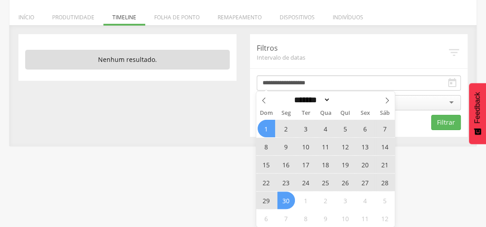
click at [285, 204] on span "30" at bounding box center [286, 201] width 18 height 18
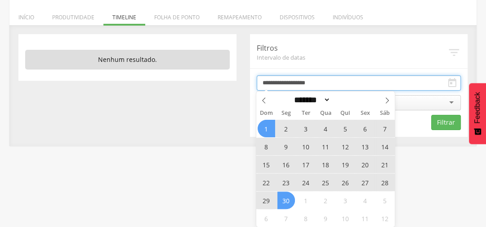
type input "**********"
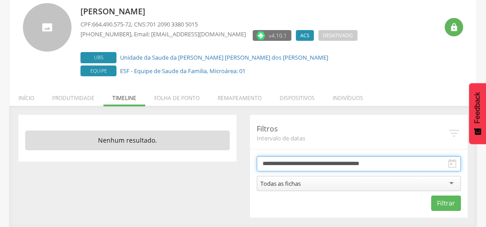
scroll to position [57, 0]
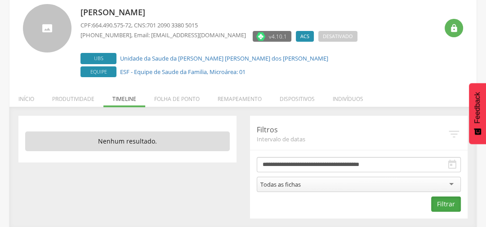
click at [436, 198] on button "Filtrar" at bounding box center [446, 204] width 30 height 15
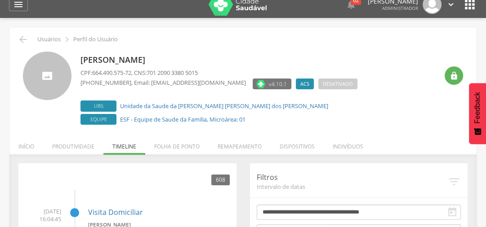
scroll to position [0, 0]
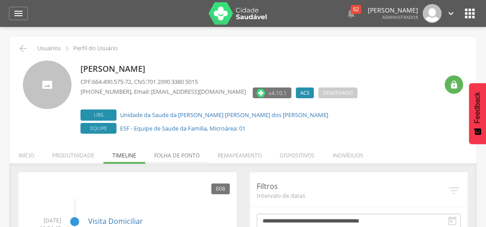
click at [182, 155] on li "Folha de ponto" at bounding box center [176, 153] width 63 height 21
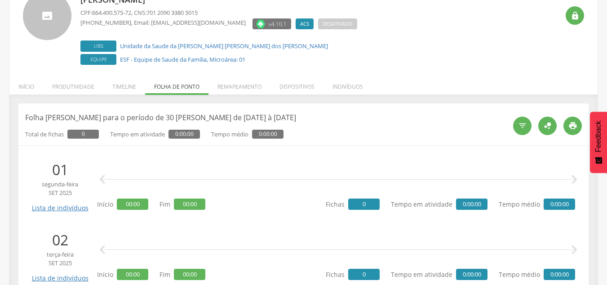
scroll to position [18, 0]
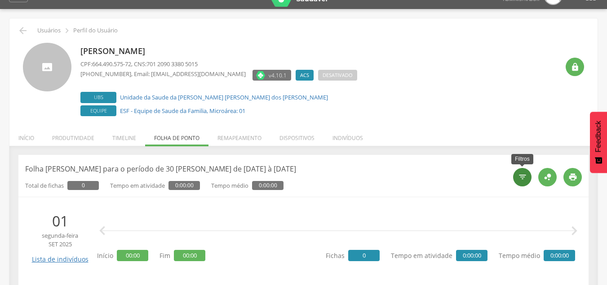
click at [524, 171] on div "" at bounding box center [522, 177] width 18 height 18
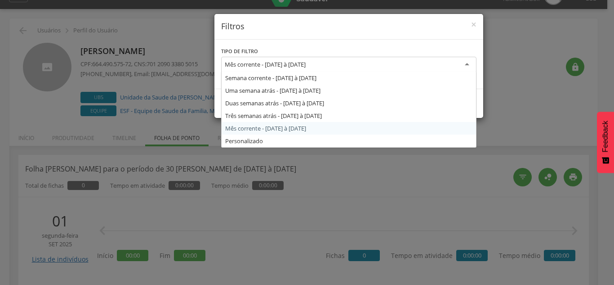
click at [262, 68] on div "Mês corrente - [DATE] à [DATE]" at bounding box center [265, 64] width 81 height 8
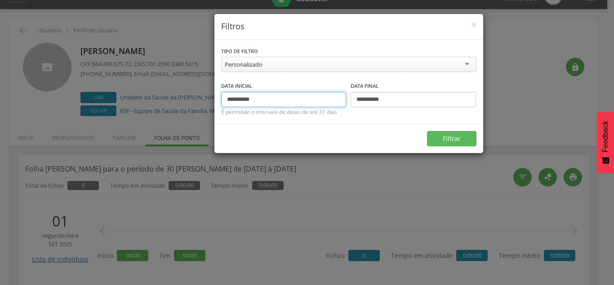
drag, startPoint x: 270, startPoint y: 99, endPoint x: 208, endPoint y: 98, distance: 61.6
click at [208, 98] on div "**********" at bounding box center [307, 142] width 614 height 285
type input "**********"
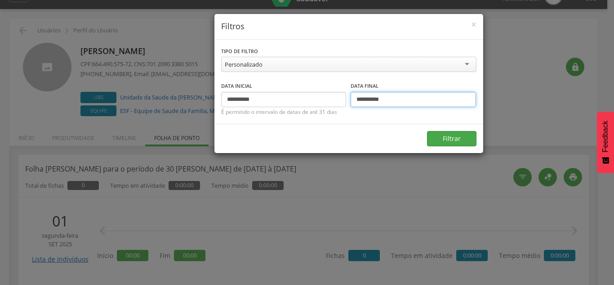
type input "**********"
click at [435, 138] on button "Filtrar" at bounding box center [451, 138] width 49 height 15
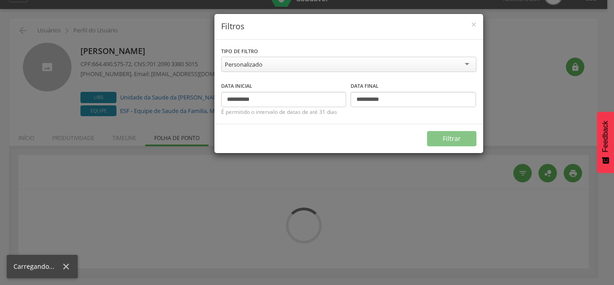
type input "**********"
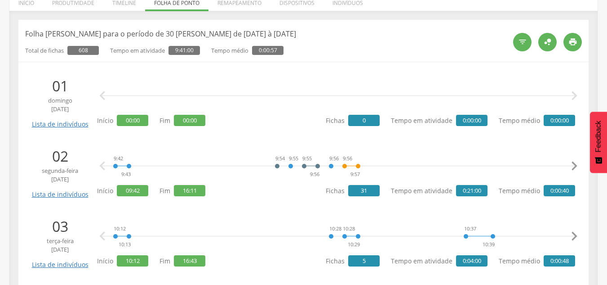
scroll to position [243, 0]
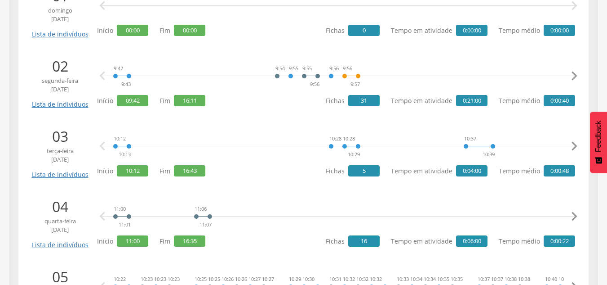
click at [575, 76] on icon "" at bounding box center [574, 76] width 18 height 18
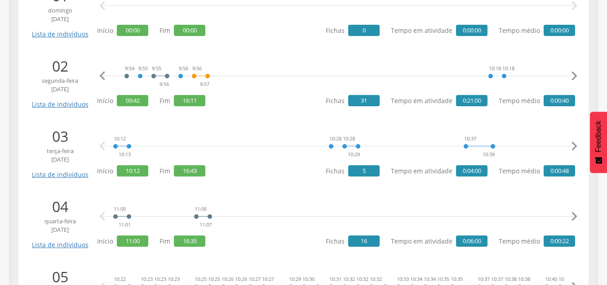
click at [575, 76] on icon "" at bounding box center [574, 76] width 18 height 18
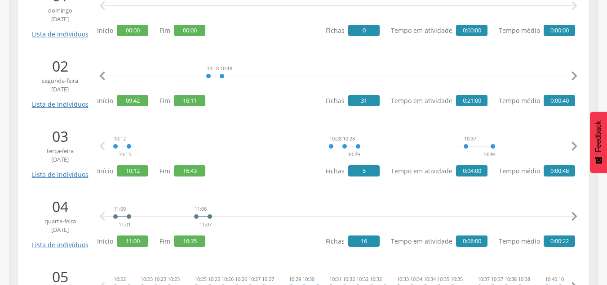
click at [575, 76] on icon "" at bounding box center [574, 76] width 18 height 18
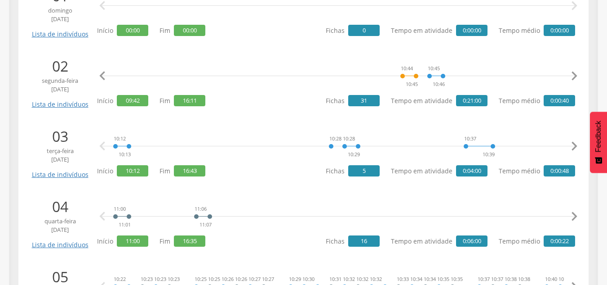
click at [575, 76] on icon "" at bounding box center [574, 76] width 18 height 18
click at [576, 76] on icon "" at bounding box center [574, 76] width 18 height 18
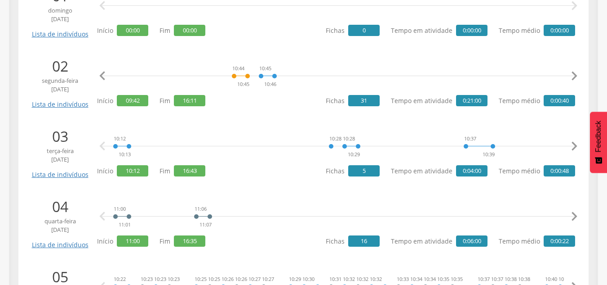
click at [576, 76] on icon "" at bounding box center [574, 76] width 18 height 18
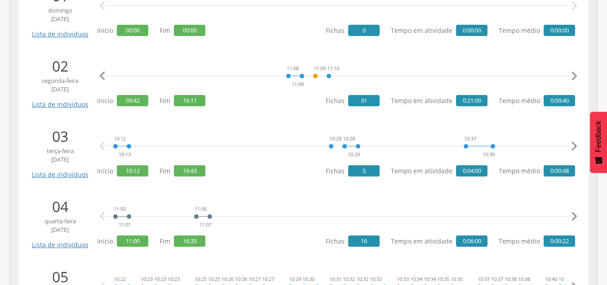
click at [576, 76] on icon "" at bounding box center [574, 76] width 18 height 18
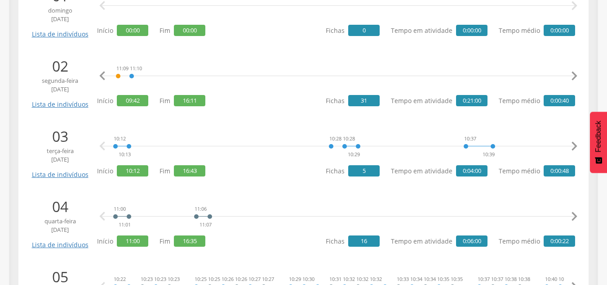
click at [576, 76] on icon "" at bounding box center [574, 76] width 18 height 18
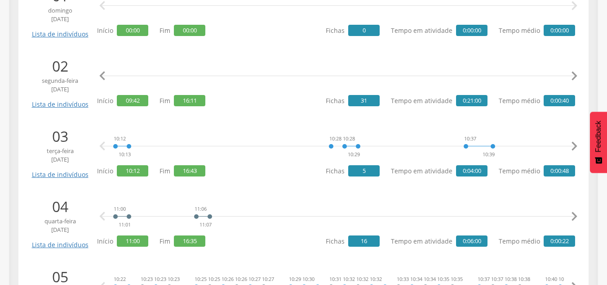
click at [576, 76] on icon "" at bounding box center [574, 76] width 18 height 18
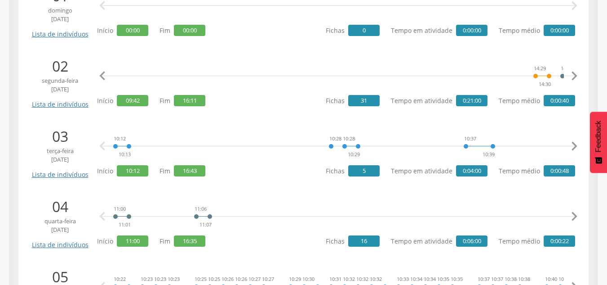
click at [576, 76] on icon "" at bounding box center [574, 76] width 18 height 18
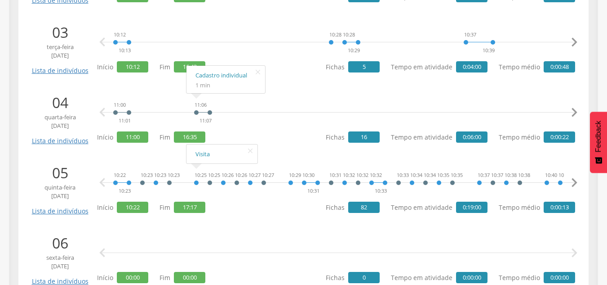
scroll to position [378, 0]
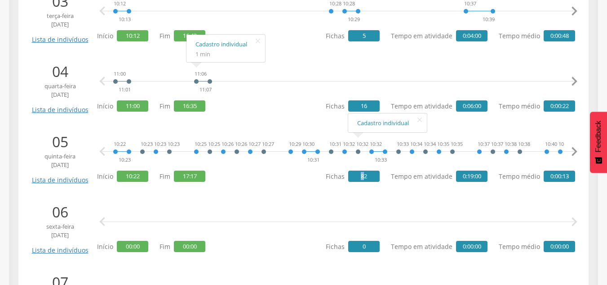
drag, startPoint x: 360, startPoint y: 177, endPoint x: 367, endPoint y: 178, distance: 7.7
click at [367, 178] on span "82" at bounding box center [363, 175] width 31 height 11
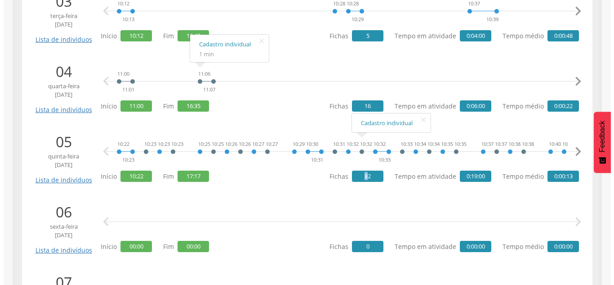
scroll to position [333, 0]
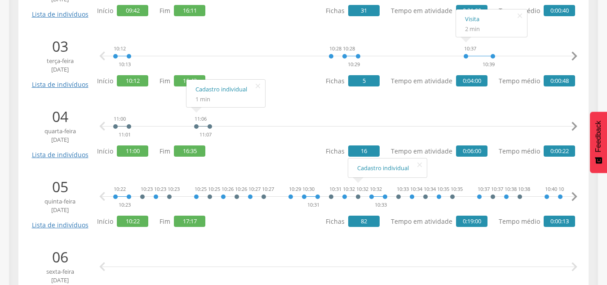
click at [494, 58] on div "10:37 10:39" at bounding box center [479, 56] width 32 height 27
click at [66, 85] on link "Lista de indivíduos" at bounding box center [60, 81] width 61 height 16
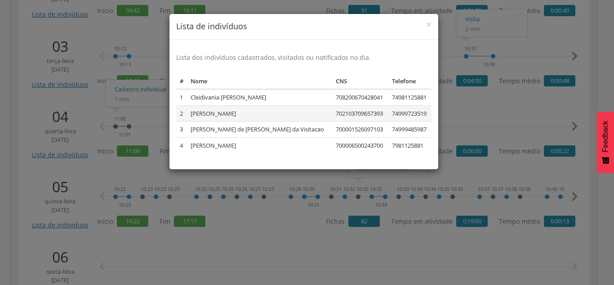
drag, startPoint x: 193, startPoint y: 112, endPoint x: 287, endPoint y: 112, distance: 94.4
click at [286, 112] on td "[PERSON_NAME]" at bounding box center [259, 113] width 145 height 16
click at [582, 46] on div "× Lista de indivíduos Lista dos indivíduos cadastrados, visitados ou notificado…" at bounding box center [307, 142] width 614 height 285
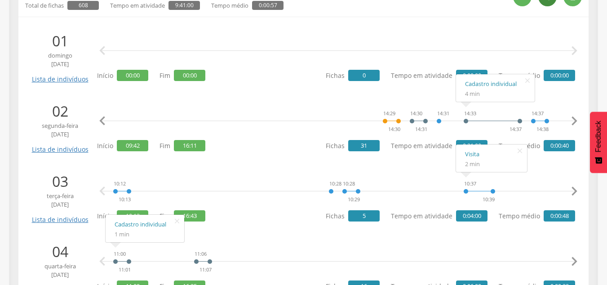
scroll to position [153, 0]
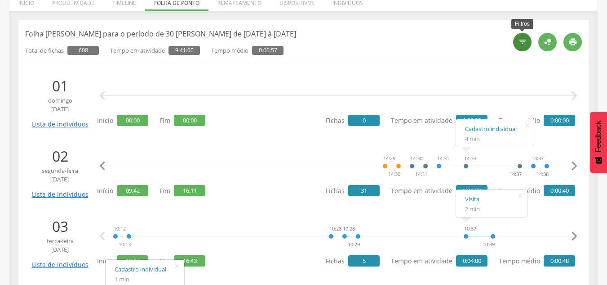
click at [523, 43] on icon "" at bounding box center [522, 41] width 9 height 9
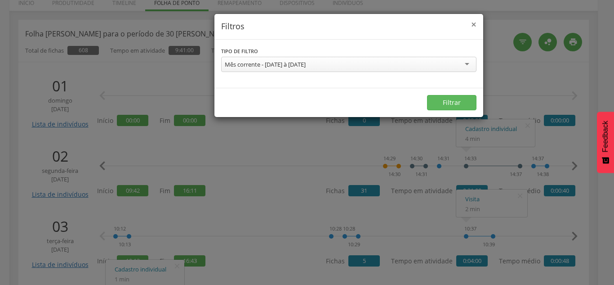
click at [475, 22] on span "×" at bounding box center [473, 24] width 5 height 13
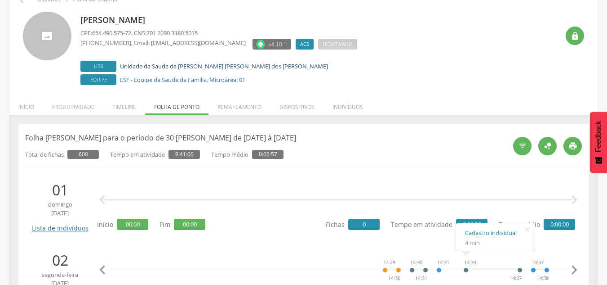
scroll to position [63, 0]
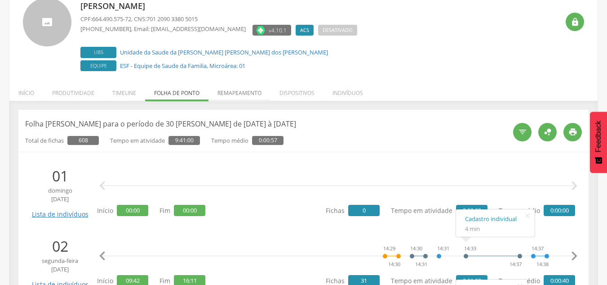
click at [233, 93] on li "Remapeamento" at bounding box center [240, 90] width 62 height 21
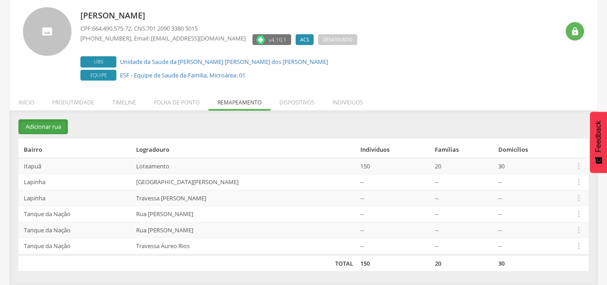
click at [52, 129] on button "Adicionar rua" at bounding box center [42, 126] width 49 height 15
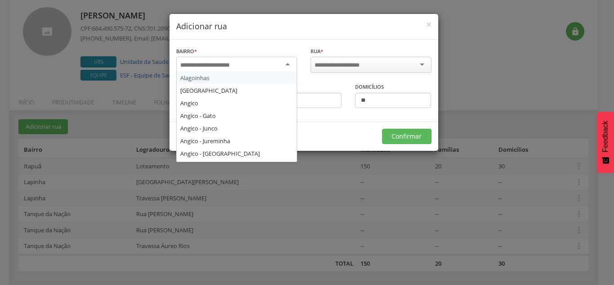
click at [234, 70] on div at bounding box center [236, 65] width 121 height 16
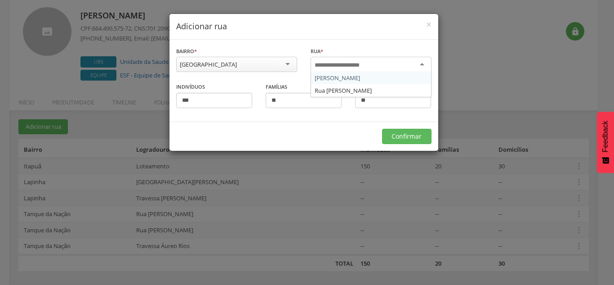
click at [334, 66] on input "select-one" at bounding box center [343, 65] width 57 height 8
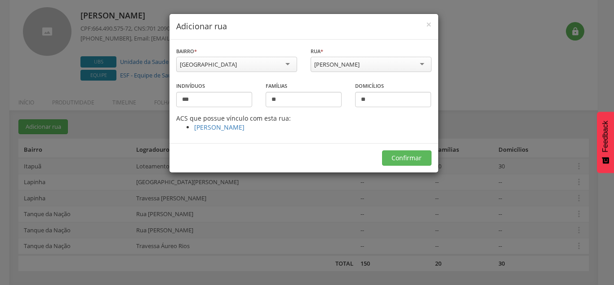
drag, startPoint x: 284, startPoint y: 130, endPoint x: 176, endPoint y: 115, distance: 109.4
click at [176, 115] on div "ACS que possue vínculo com esta rua: [PERSON_NAME]" at bounding box center [303, 123] width 255 height 18
click at [329, 109] on div "Famílias **" at bounding box center [303, 97] width 89 height 33
click at [429, 25] on span "×" at bounding box center [428, 24] width 5 height 13
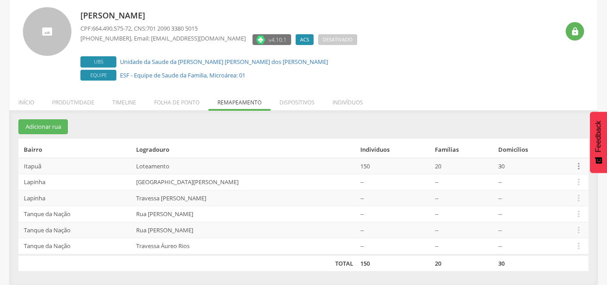
click at [576, 166] on icon "" at bounding box center [579, 166] width 10 height 10
click at [354, 56] on div "[PERSON_NAME] CPF: 664.490.575-72 , CNS: 701 2090 3380 5015 [PHONE_NUMBER] , Em…" at bounding box center [319, 45] width 479 height 76
click at [293, 103] on li "Dispositivos" at bounding box center [297, 99] width 53 height 21
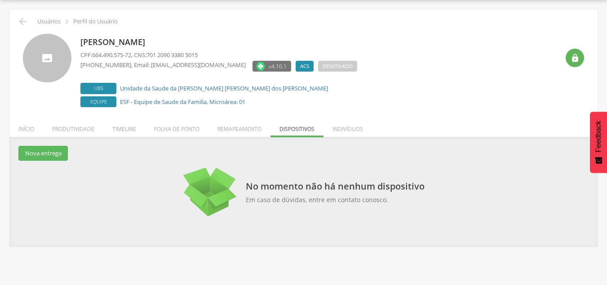
scroll to position [27, 0]
click at [41, 154] on button "Nova entrega" at bounding box center [42, 153] width 49 height 15
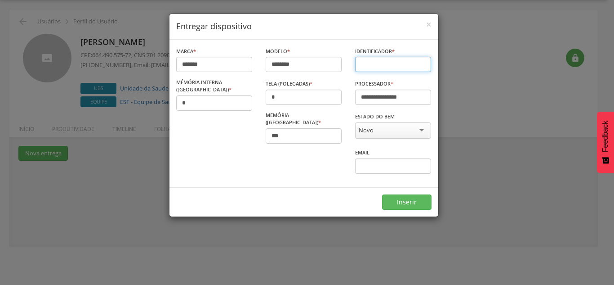
click at [394, 64] on input "text" at bounding box center [393, 64] width 76 height 15
click at [428, 25] on span "×" at bounding box center [428, 24] width 5 height 13
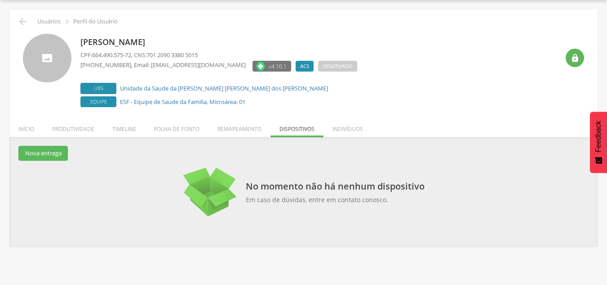
scroll to position [0, 0]
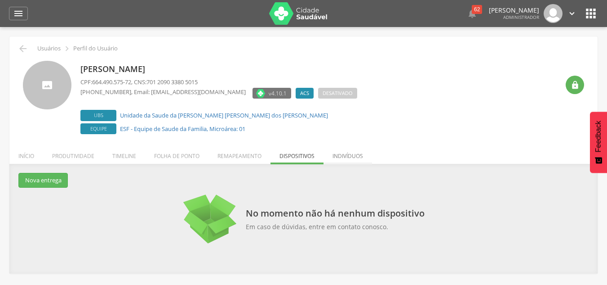
click at [342, 155] on li "Indivíduos" at bounding box center [348, 153] width 49 height 21
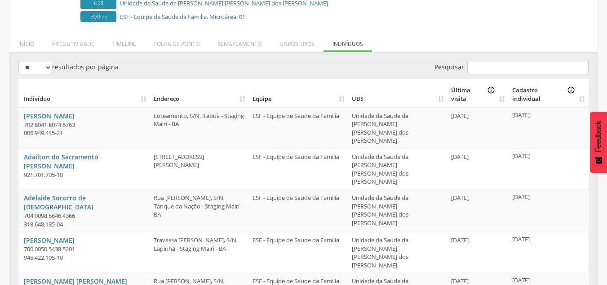
scroll to position [111, 0]
click at [582, 102] on th "Cadastro individual info_outline" at bounding box center [549, 94] width 80 height 28
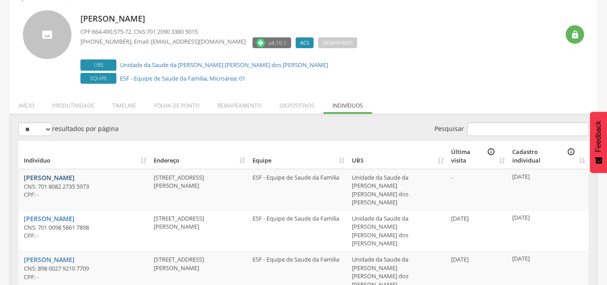
scroll to position [0, 0]
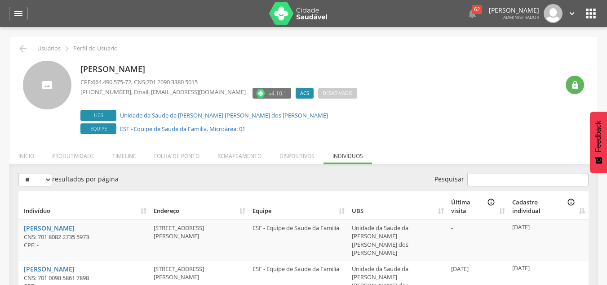
click at [587, 11] on icon "" at bounding box center [591, 13] width 14 height 14
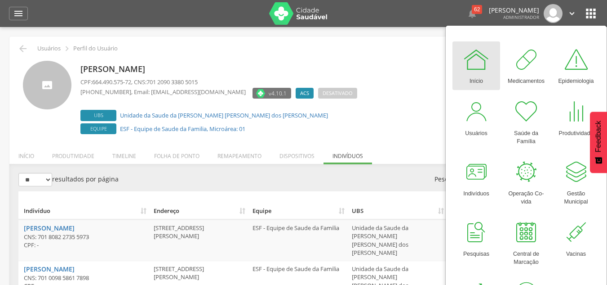
click at [411, 71] on div "[PERSON_NAME] CPF: 664.490.575-72 , CNS: 701 2090 3380 5015 [PHONE_NUMBER] , Em…" at bounding box center [319, 99] width 479 height 76
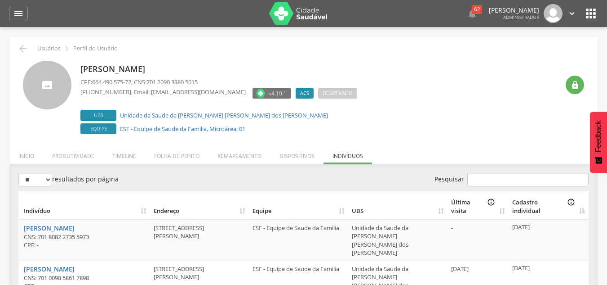
click at [594, 11] on icon "" at bounding box center [591, 13] width 14 height 14
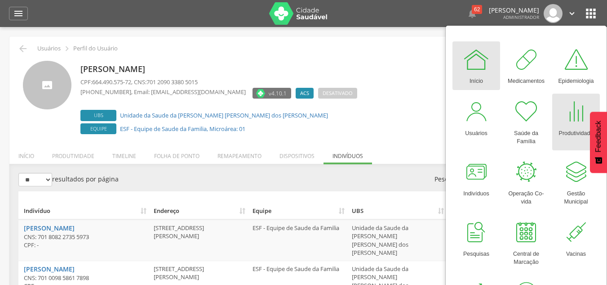
click at [571, 114] on div at bounding box center [576, 111] width 27 height 27
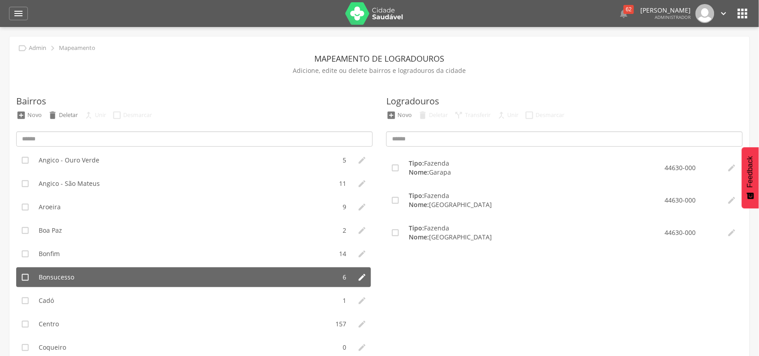
scroll to position [169, 0]
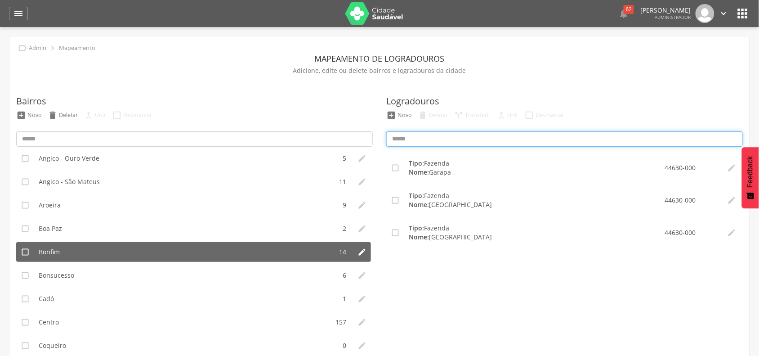
type input "**********"
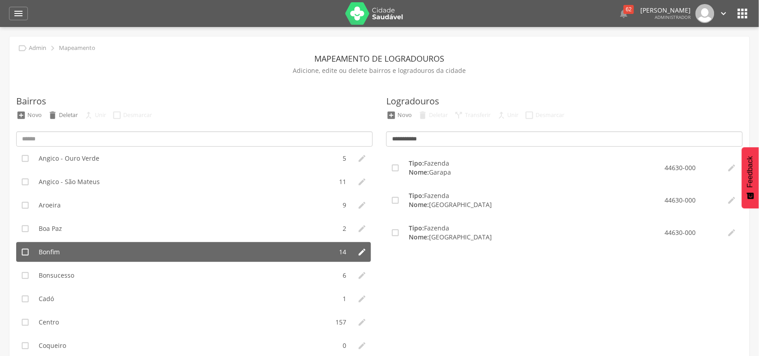
click at [82, 252] on li "Bonfim" at bounding box center [183, 252] width 298 height 20
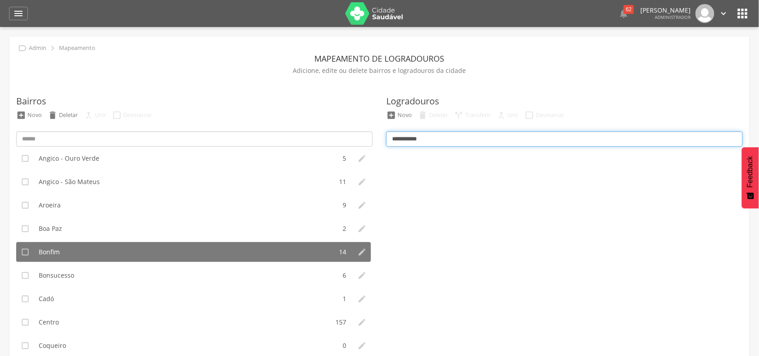
drag, startPoint x: 440, startPoint y: 135, endPoint x: 365, endPoint y: 138, distance: 75.1
click at [365, 138] on div "Bairros  Novo  Deletar  Unir  Desmarcar  Alagoinhas 3   Alto da Boa Vist…" at bounding box center [379, 231] width 740 height 308
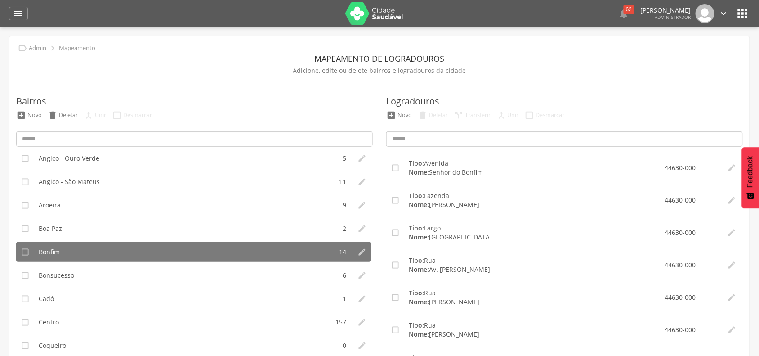
click at [492, 73] on p "Adicione, edite ou delete bairros e logradouros da cidade" at bounding box center [379, 70] width 726 height 13
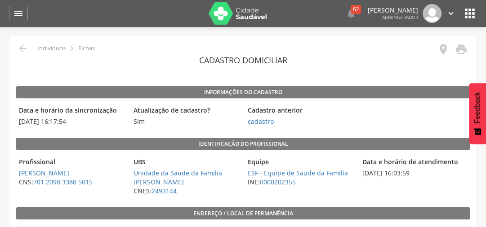
click at [442, 50] on icon "" at bounding box center [443, 49] width 13 height 13
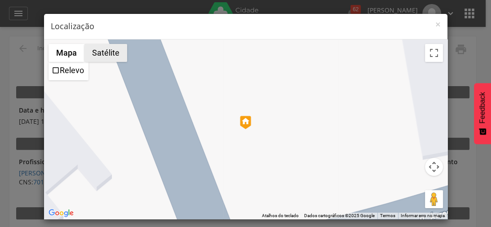
click at [101, 53] on button "Satélite" at bounding box center [106, 53] width 43 height 18
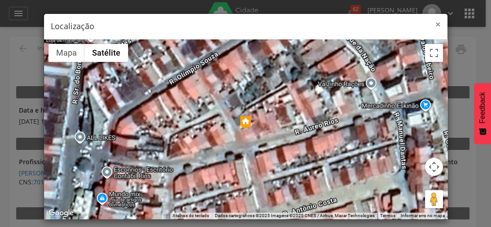
click at [436, 26] on span "×" at bounding box center [438, 24] width 5 height 13
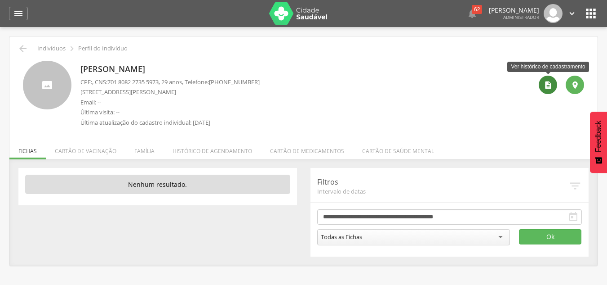
click at [547, 82] on icon "" at bounding box center [548, 84] width 9 height 9
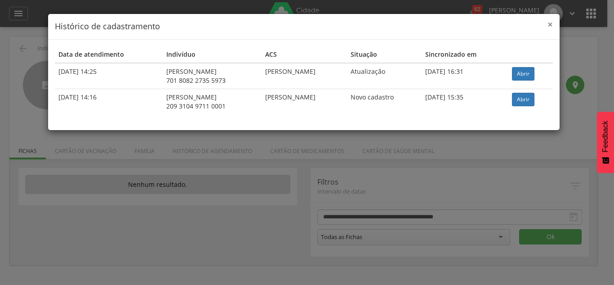
click at [548, 23] on span "×" at bounding box center [549, 24] width 5 height 13
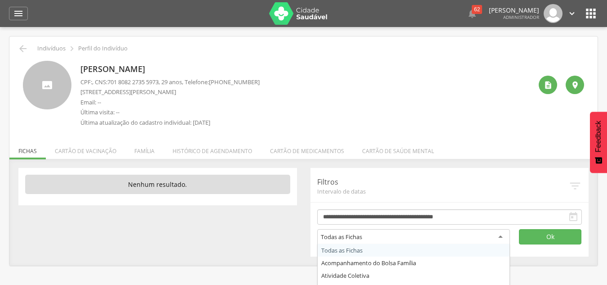
click at [354, 237] on div "Todas as Fichas" at bounding box center [341, 236] width 41 height 8
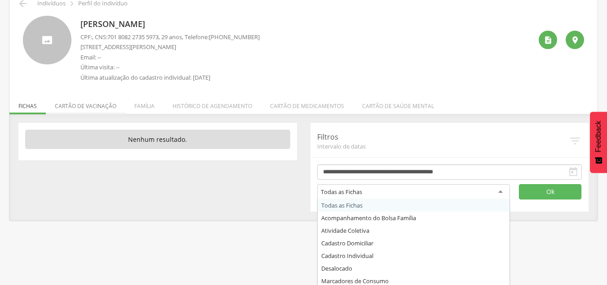
scroll to position [27, 0]
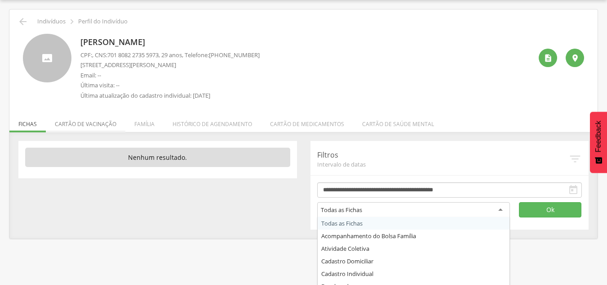
click at [88, 105] on div " Indivíduos  Perfil do Indivíduo Guilherme de Jesus Santos CPF: , CNS: 701 80…" at bounding box center [303, 123] width 588 height 229
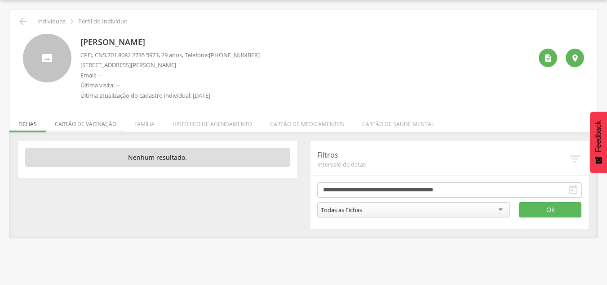
click at [89, 124] on li "Cartão de vacinação" at bounding box center [86, 121] width 80 height 21
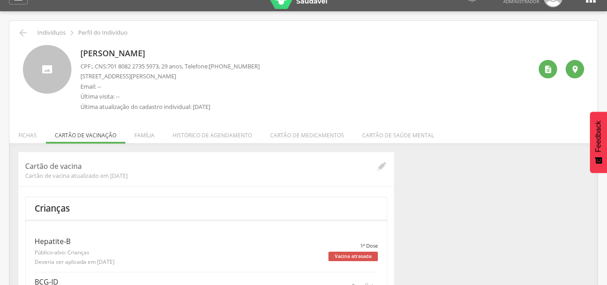
scroll to position [0, 0]
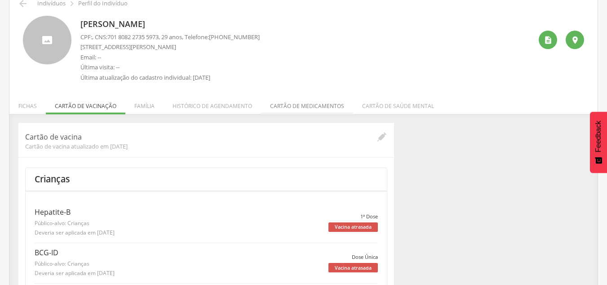
click at [317, 110] on li "Cartão de medicamentos" at bounding box center [307, 103] width 92 height 21
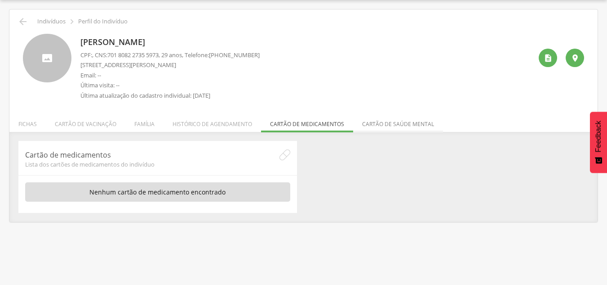
click at [392, 125] on li "Cartão de saúde mental" at bounding box center [398, 121] width 90 height 21
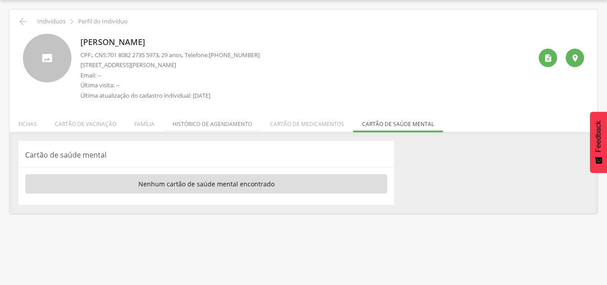
click at [196, 126] on li "Histórico de agendamento" at bounding box center [213, 121] width 98 height 21
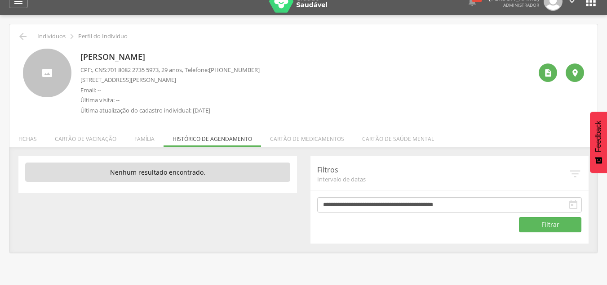
scroll to position [0, 0]
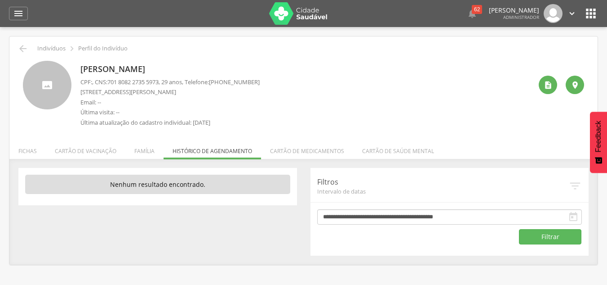
click at [302, 80] on div "Guilherme de Jesus Santos CPF: , CNS: 701 8082 2735 5973 , 29 anos, Telefone: (…" at bounding box center [306, 96] width 452 height 71
click at [587, 17] on icon "" at bounding box center [591, 13] width 14 height 14
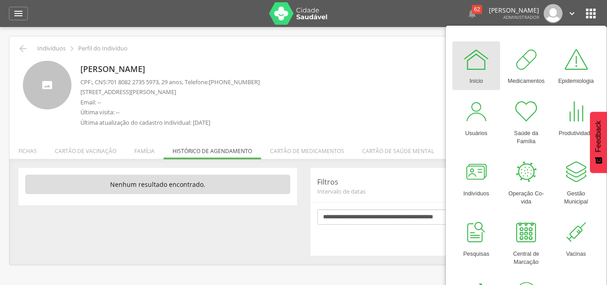
click at [348, 66] on div "Guilherme de Jesus Santos CPF: , CNS: 701 8082 2735 5973 , 29 anos, Telefone: (…" at bounding box center [306, 96] width 452 height 71
